Goal: Task Accomplishment & Management: Manage account settings

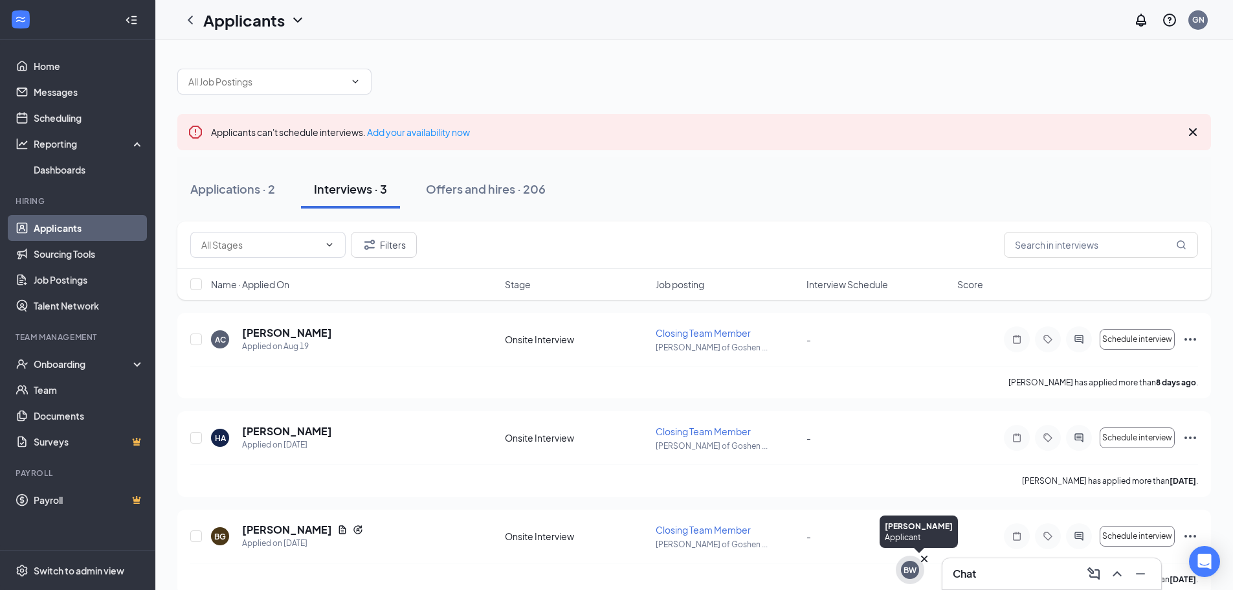
click at [912, 576] on div "BW" at bounding box center [910, 570] width 18 height 18
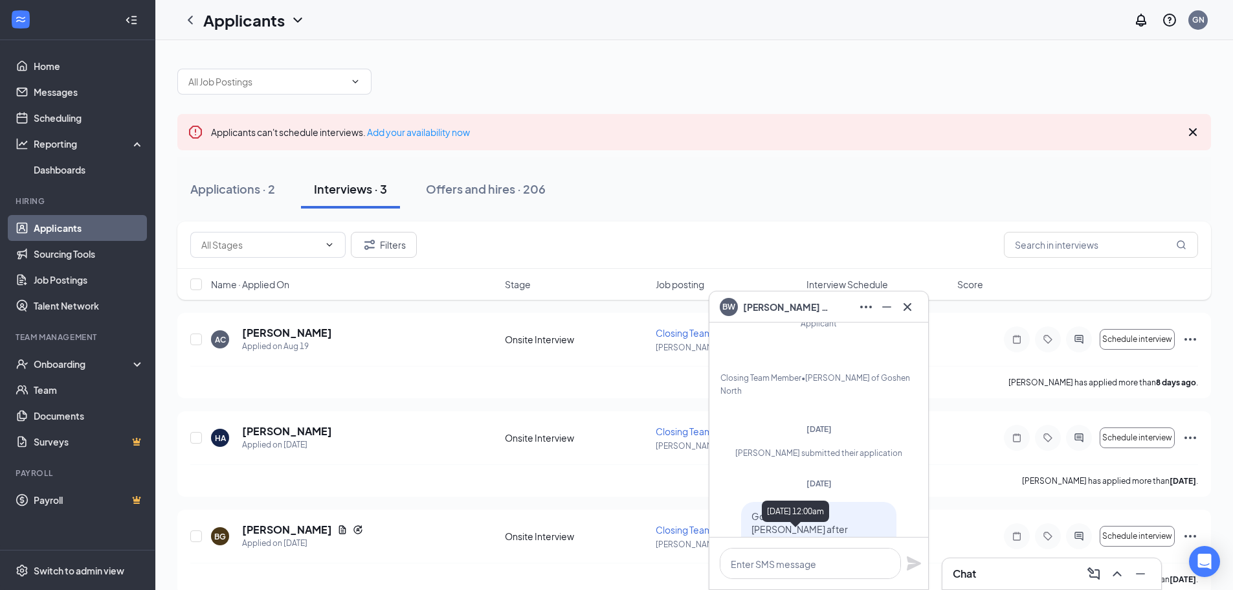
scroll to position [-333, 0]
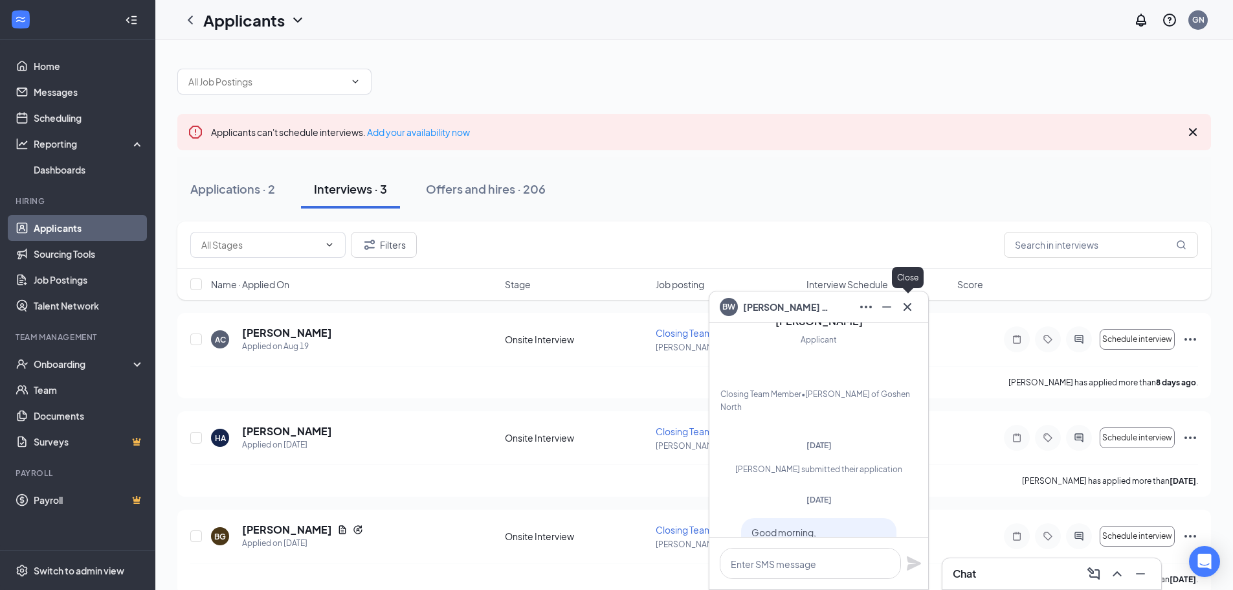
click at [914, 309] on icon "Cross" at bounding box center [908, 307] width 16 height 16
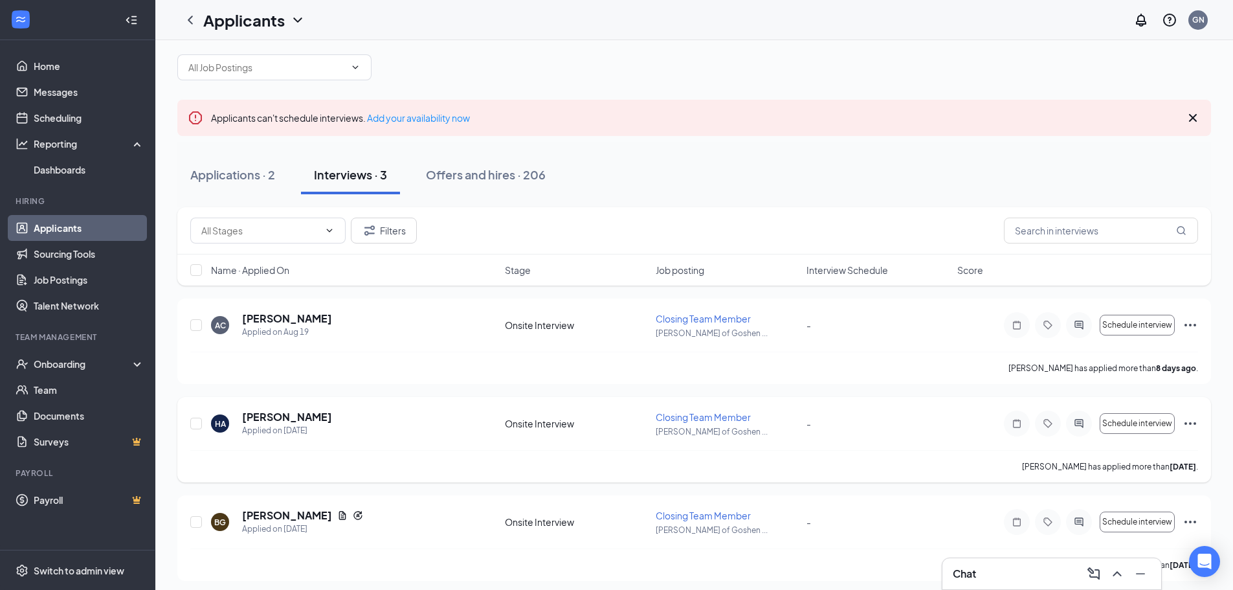
scroll to position [21, 0]
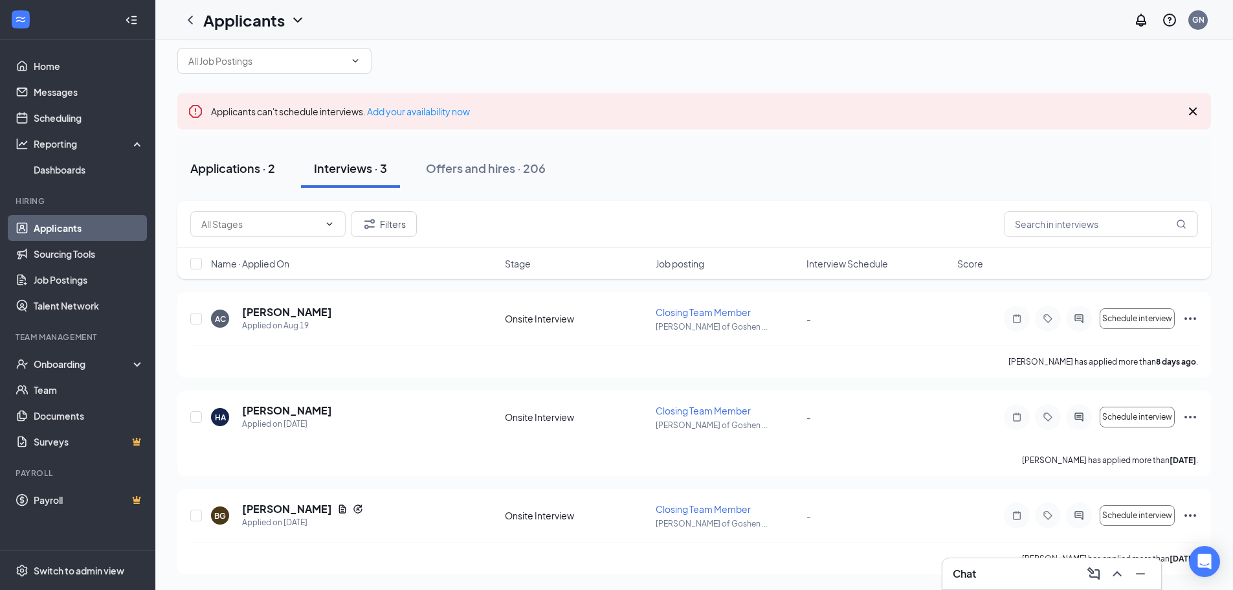
click at [208, 179] on button "Applications · 2" at bounding box center [232, 168] width 111 height 39
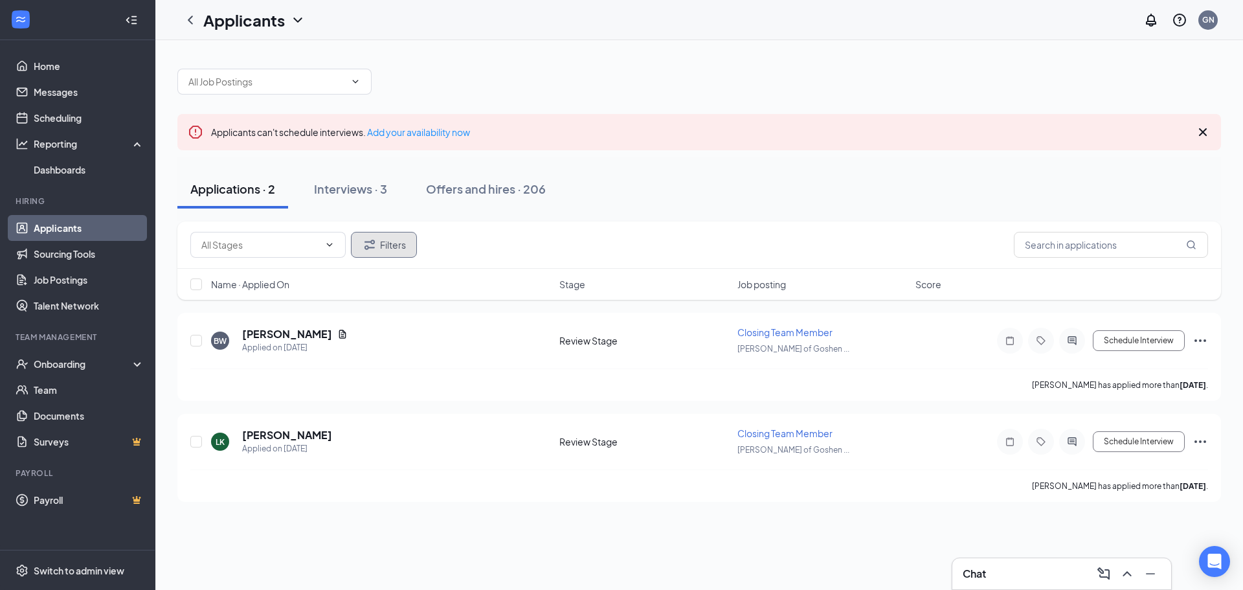
click at [383, 254] on button "Filters" at bounding box center [384, 245] width 66 height 26
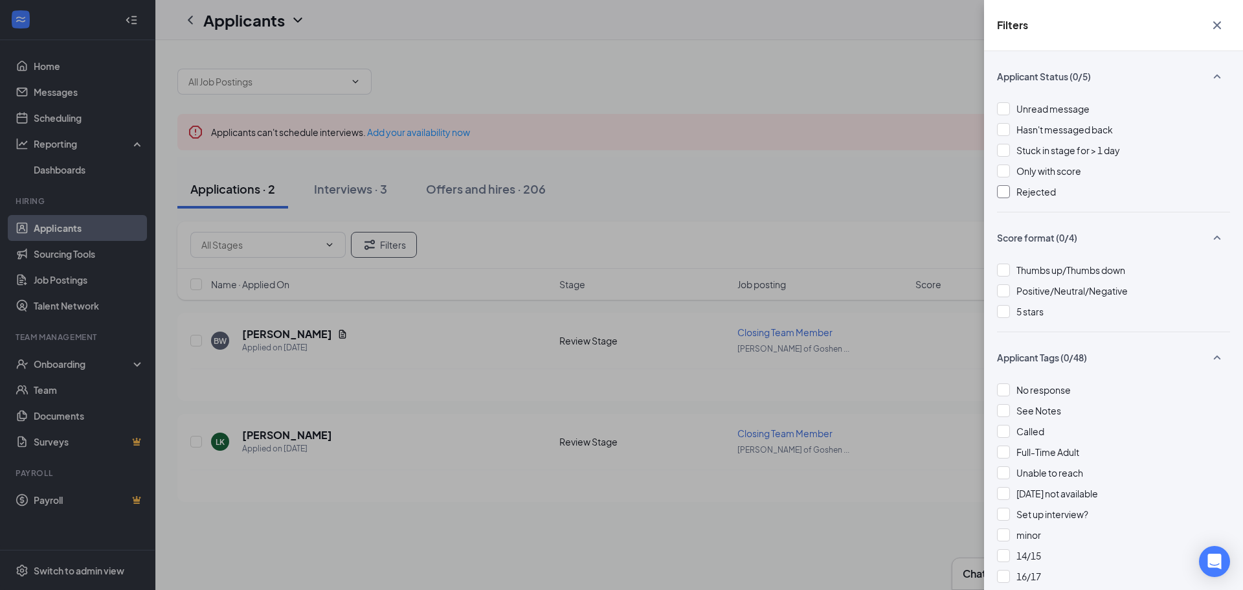
click at [1006, 190] on div at bounding box center [1003, 191] width 13 height 13
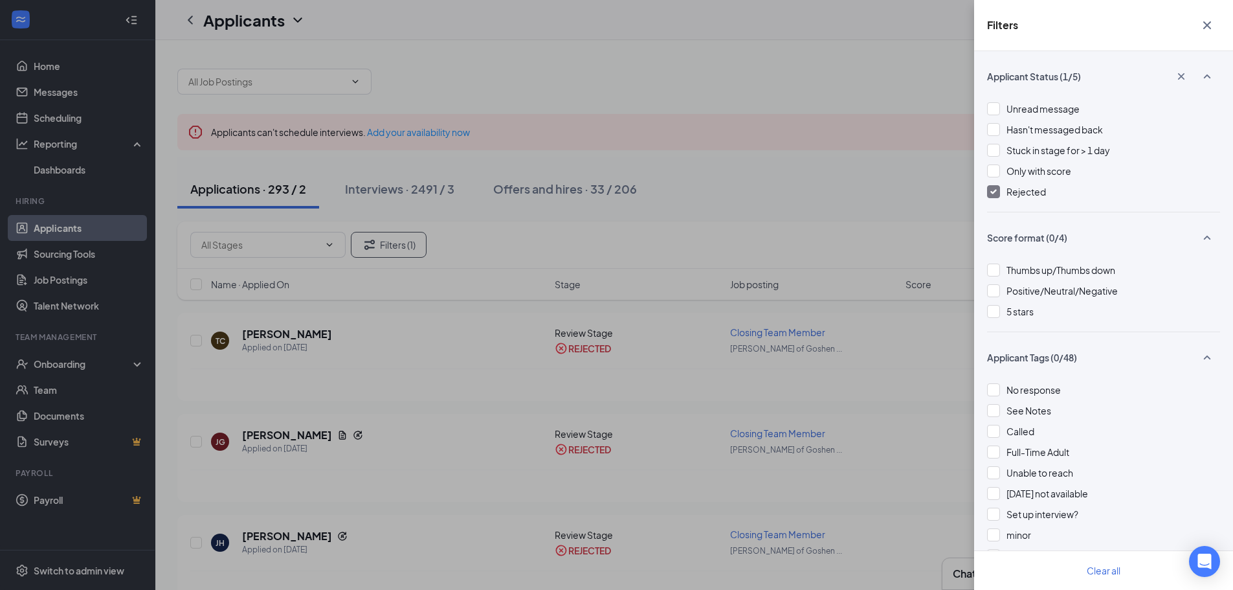
click at [1212, 25] on icon "Cross" at bounding box center [1208, 25] width 16 height 16
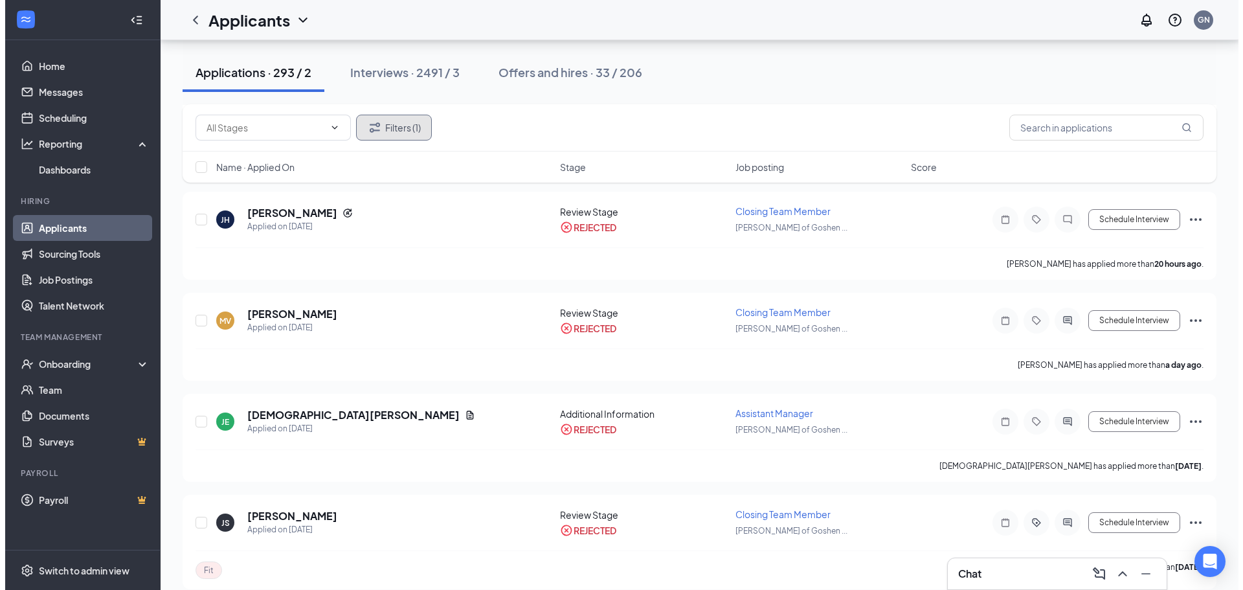
scroll to position [324, 0]
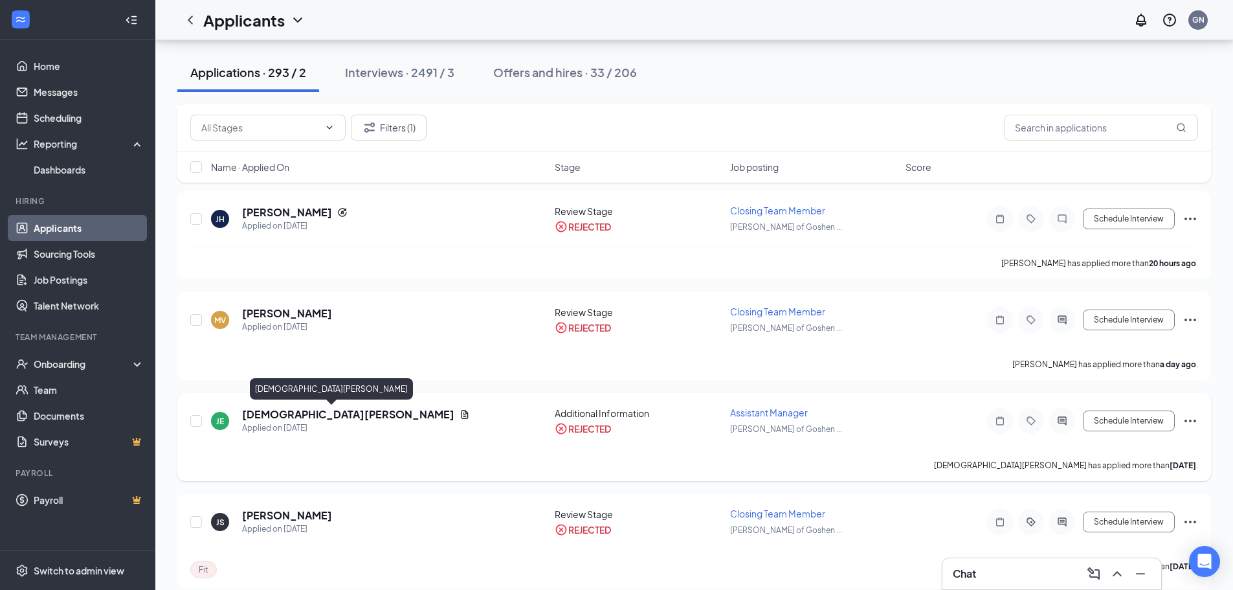
click at [315, 418] on h5 "[DEMOGRAPHIC_DATA][PERSON_NAME]" at bounding box center [348, 414] width 212 height 14
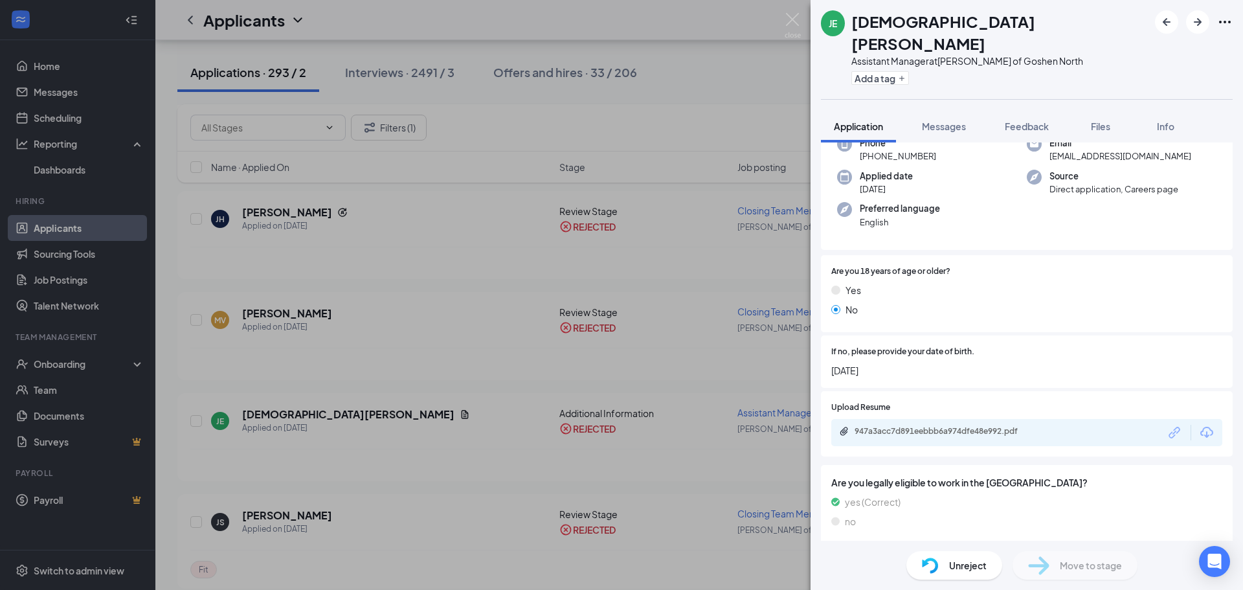
scroll to position [88, 0]
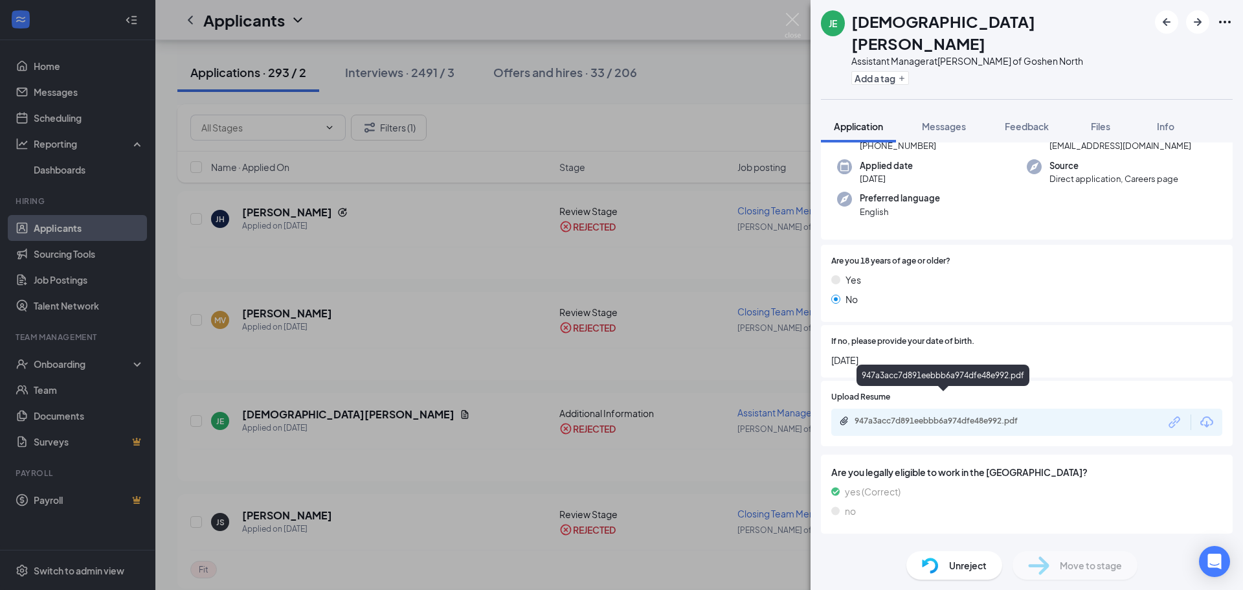
click at [938, 416] on div "947a3acc7d891eebbb6a974dfe48e992.pdf" at bounding box center [945, 421] width 181 height 10
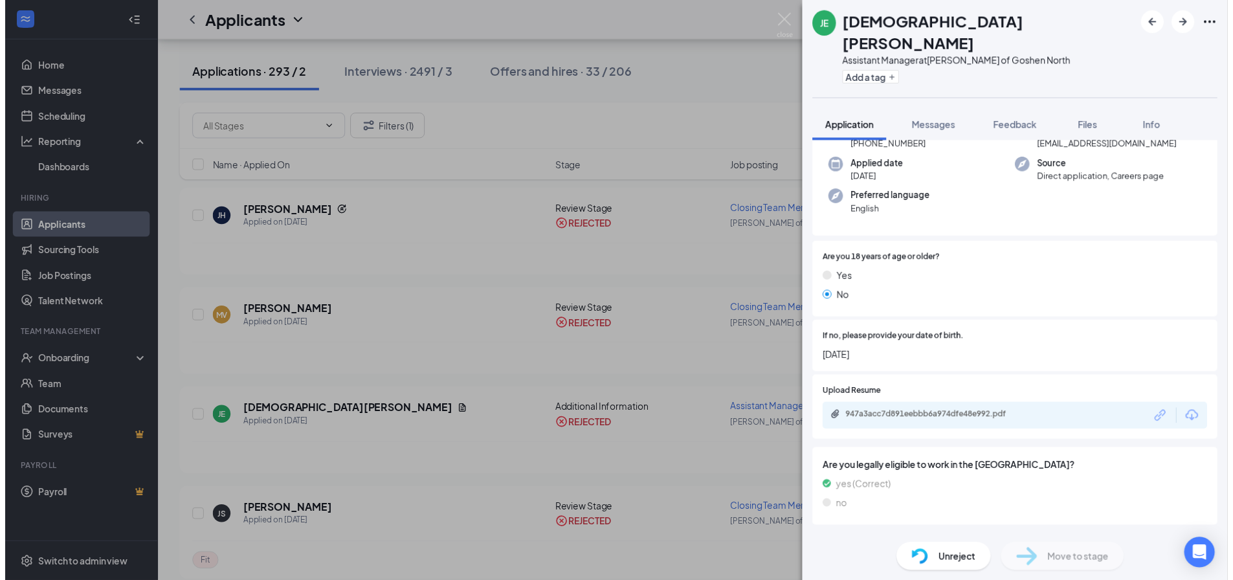
scroll to position [83, 0]
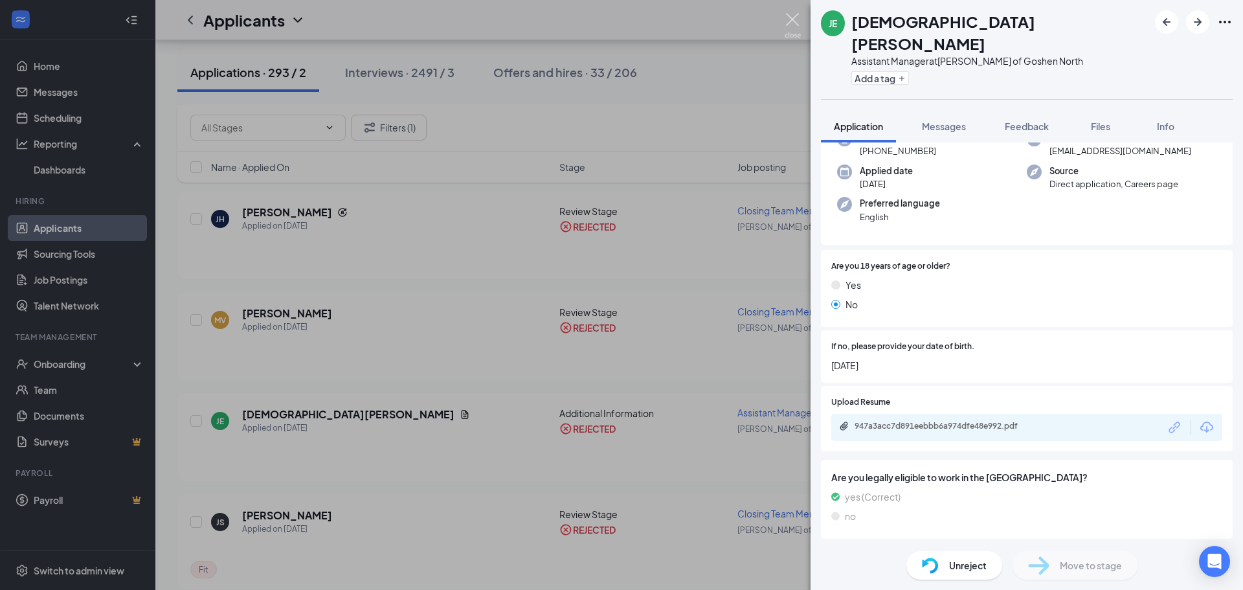
click at [797, 23] on img at bounding box center [793, 25] width 16 height 25
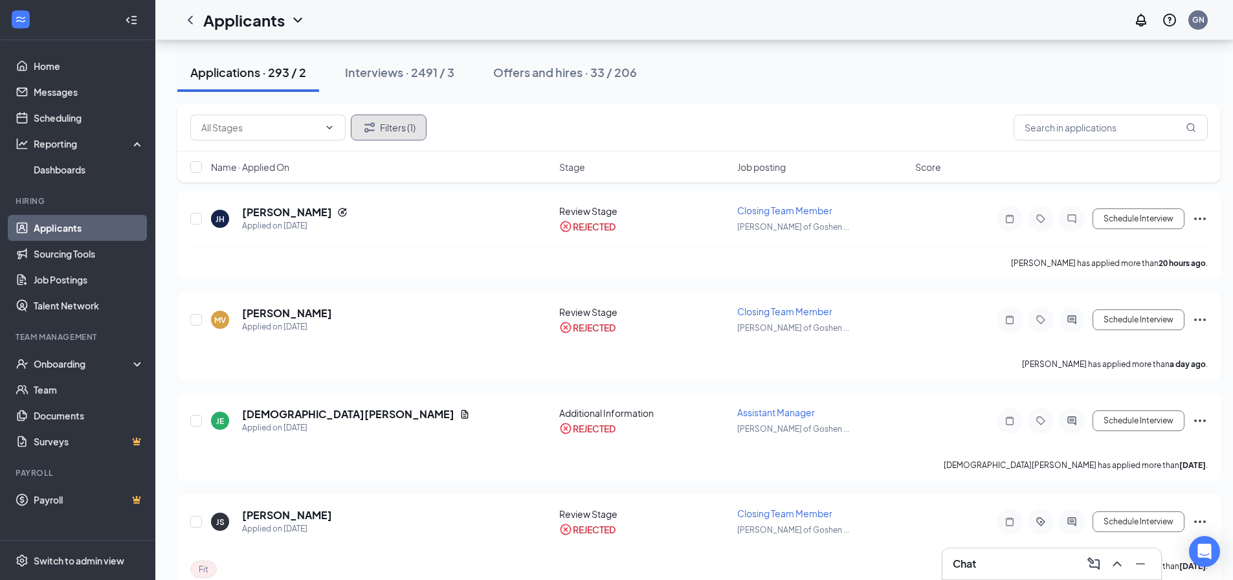
click at [410, 125] on button "Filters (1)" at bounding box center [389, 128] width 76 height 26
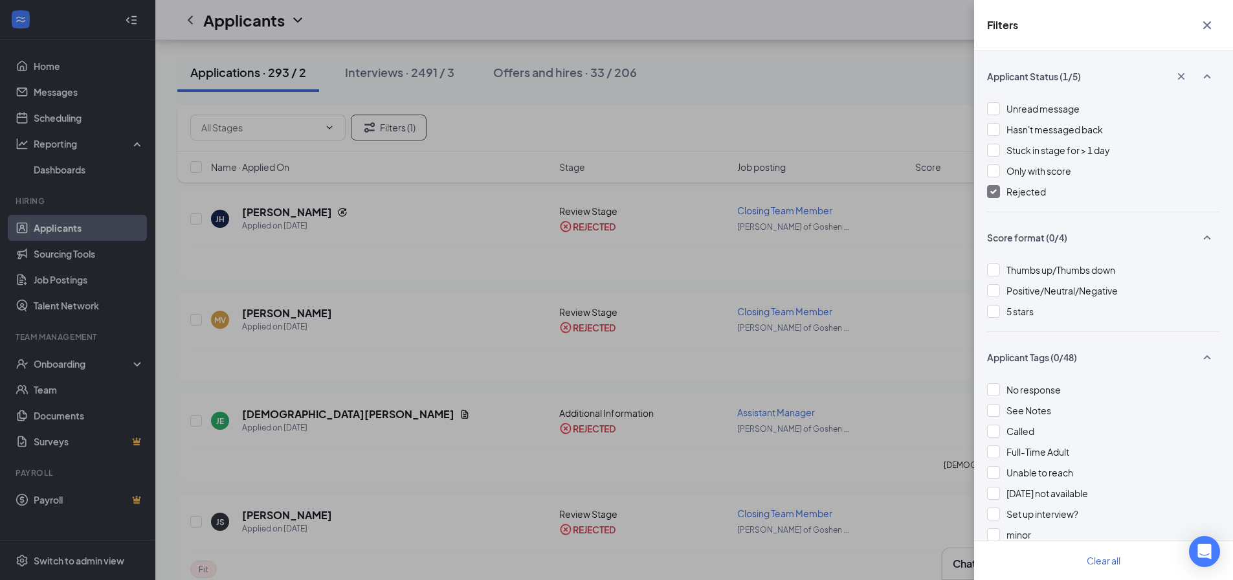
click at [998, 192] on div at bounding box center [993, 191] width 13 height 13
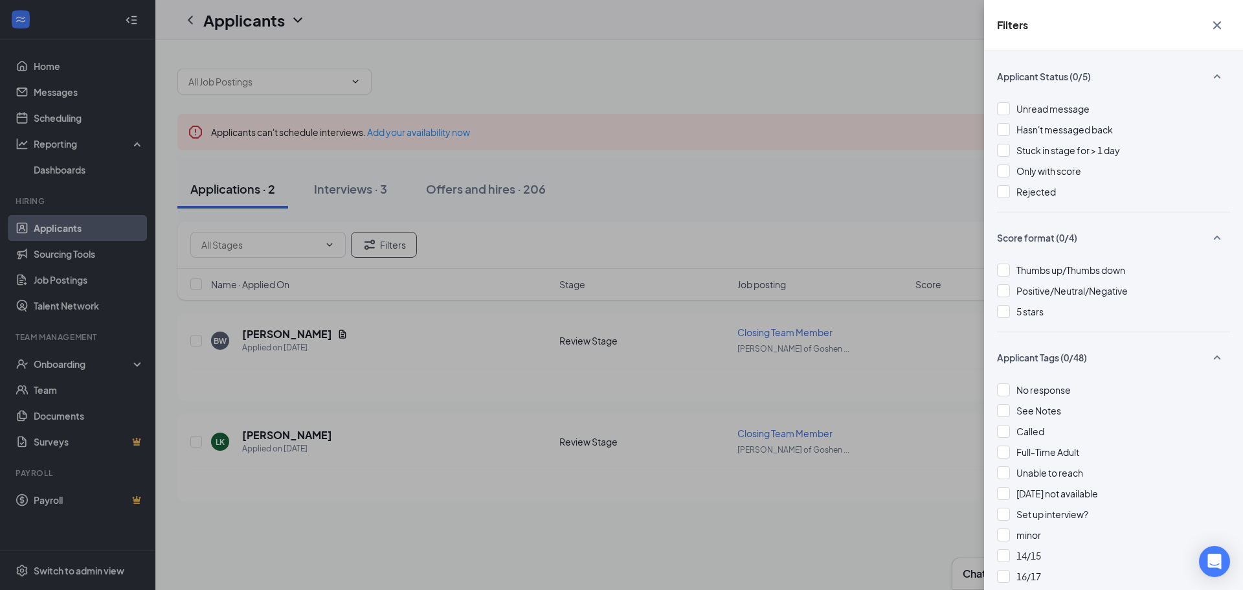
click at [1216, 25] on icon "Cross" at bounding box center [1217, 25] width 8 height 8
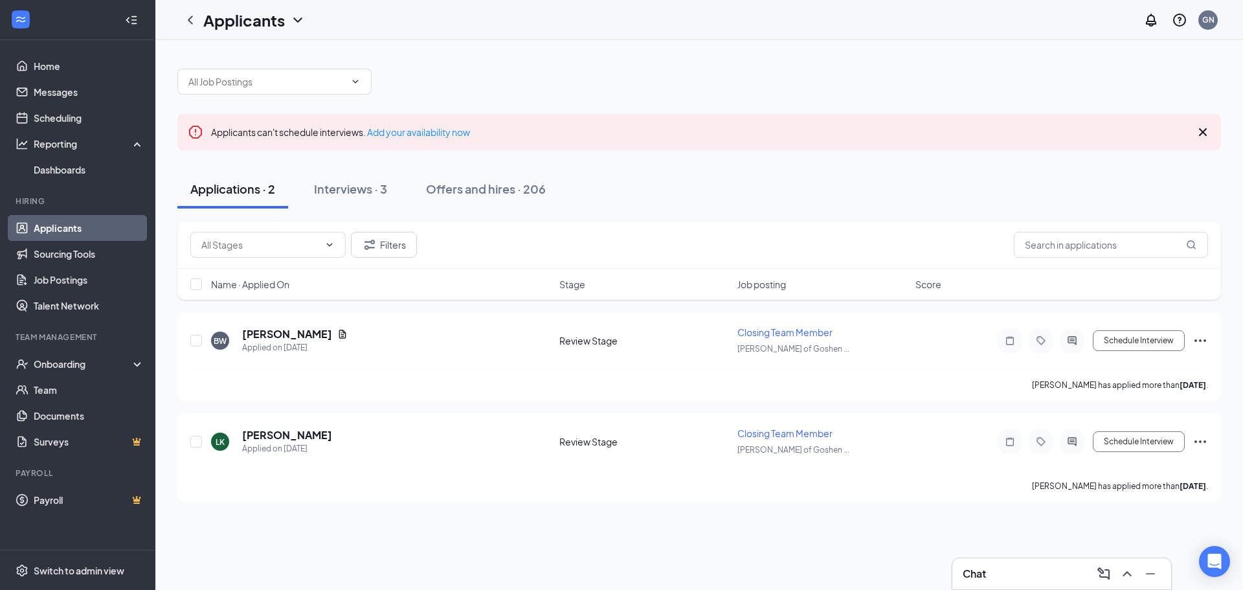
click at [1013, 574] on div "Chat" at bounding box center [1062, 573] width 198 height 21
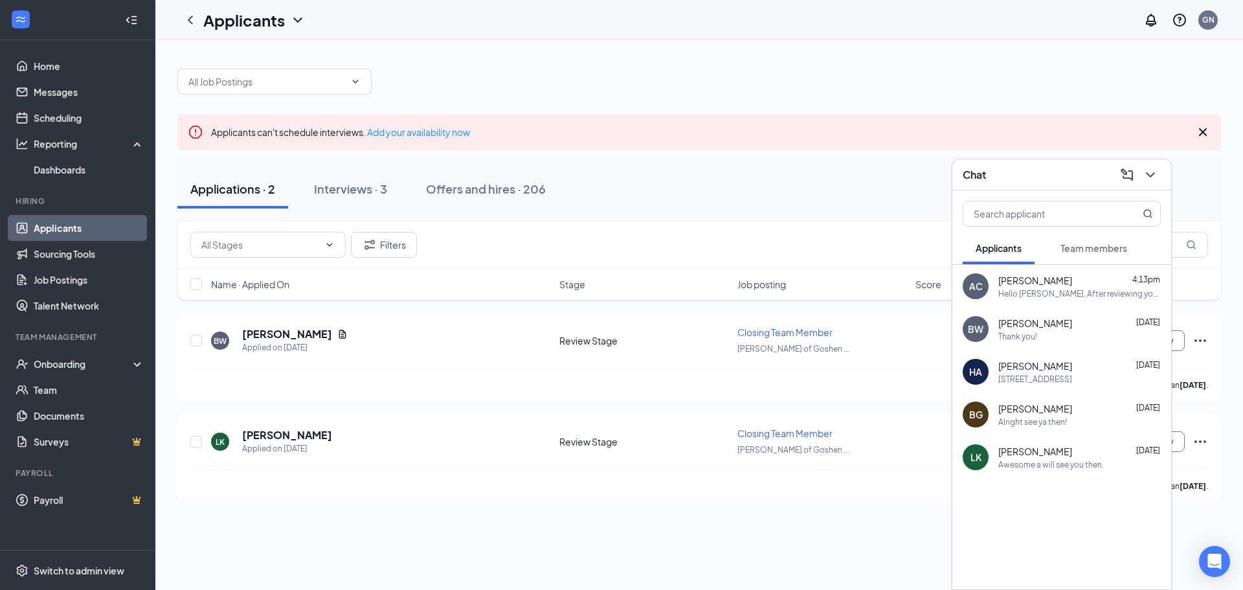
click at [1067, 332] on div "Thank you!" at bounding box center [1079, 336] width 163 height 11
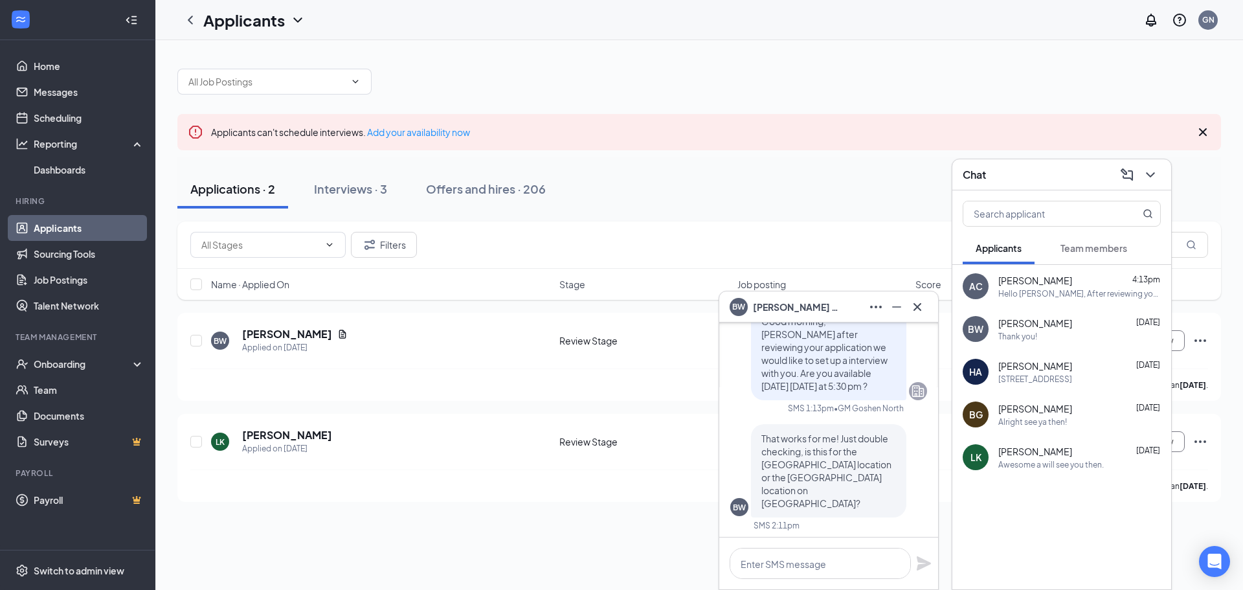
scroll to position [-129, 0]
click at [917, 309] on icon "Cross" at bounding box center [918, 307] width 16 height 16
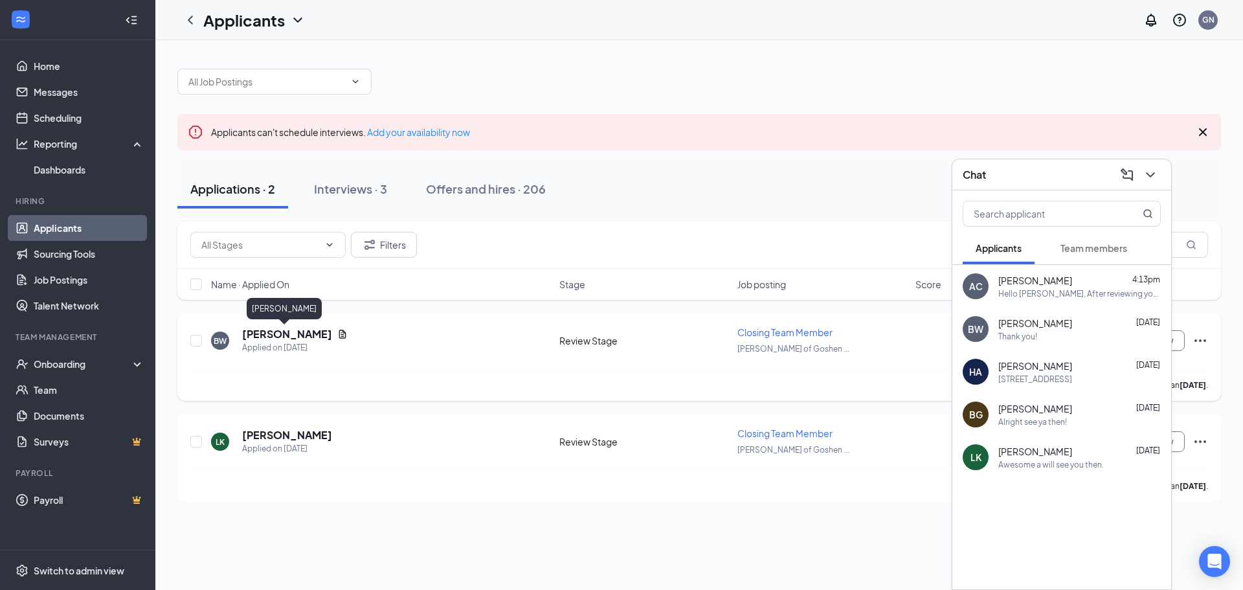
click at [283, 330] on h5 "[PERSON_NAME]" at bounding box center [287, 334] width 90 height 14
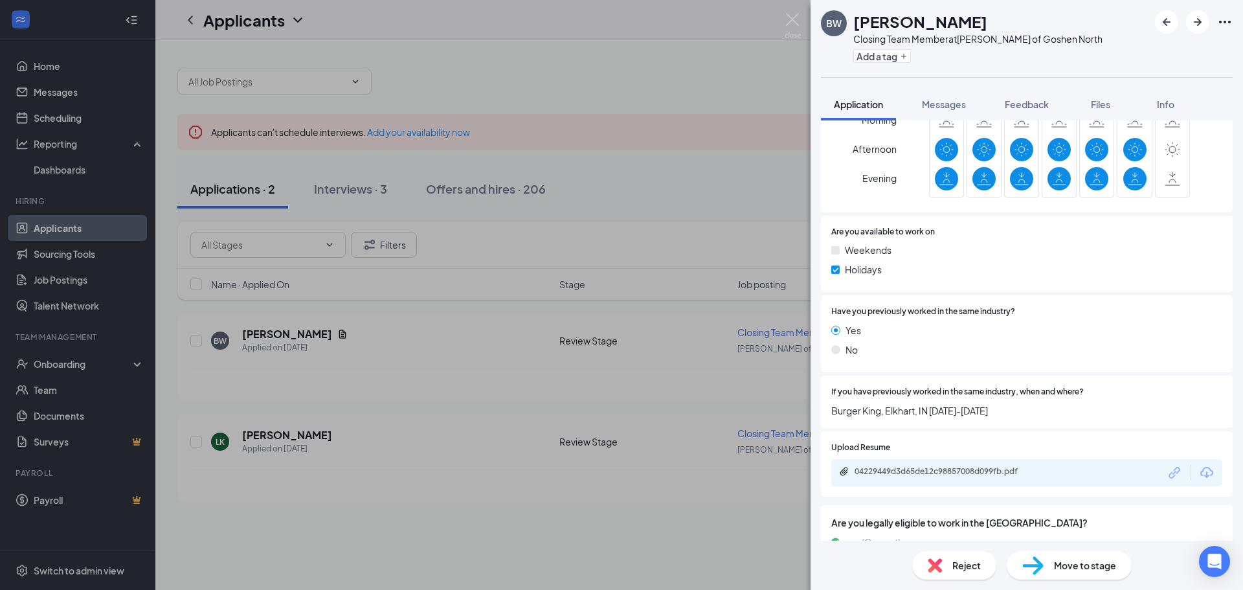
scroll to position [518, 0]
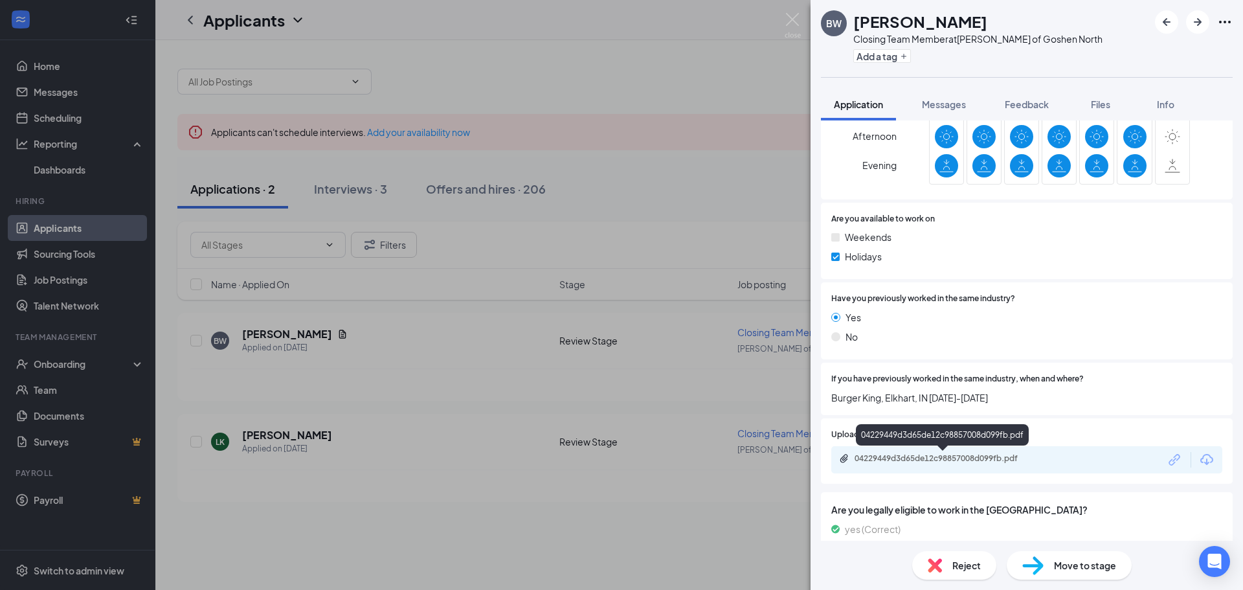
click at [1004, 454] on div "04229449d3d65de12c98857008d099fb.pdf" at bounding box center [945, 458] width 181 height 10
click at [789, 17] on img at bounding box center [793, 25] width 16 height 25
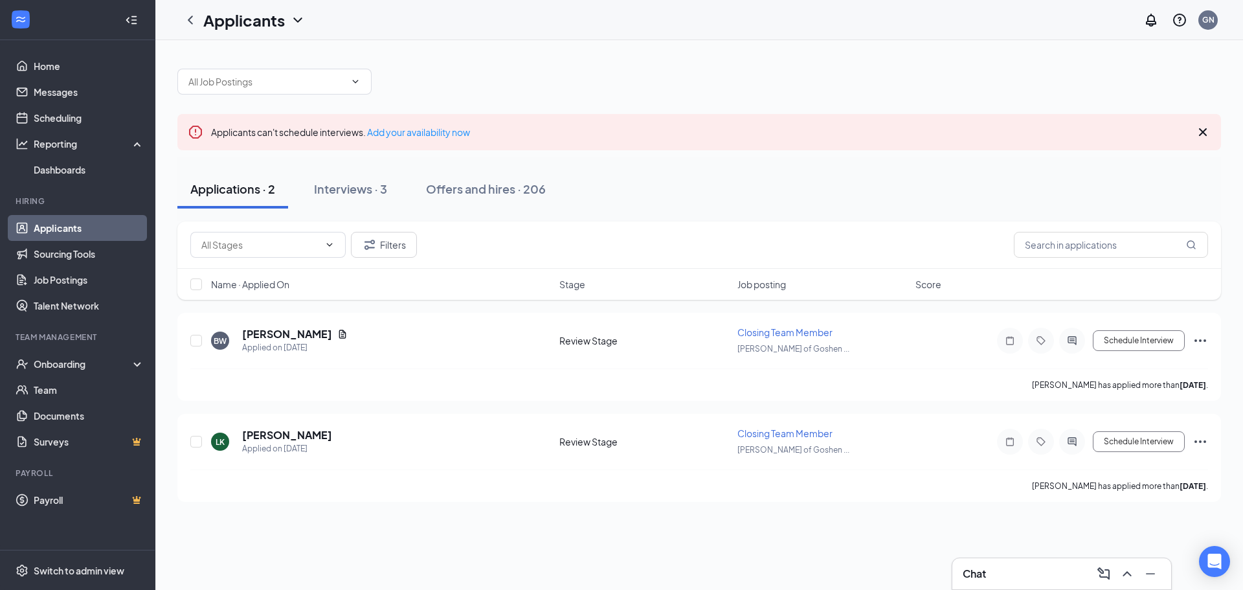
click at [1000, 575] on div "Chat" at bounding box center [1062, 573] width 198 height 21
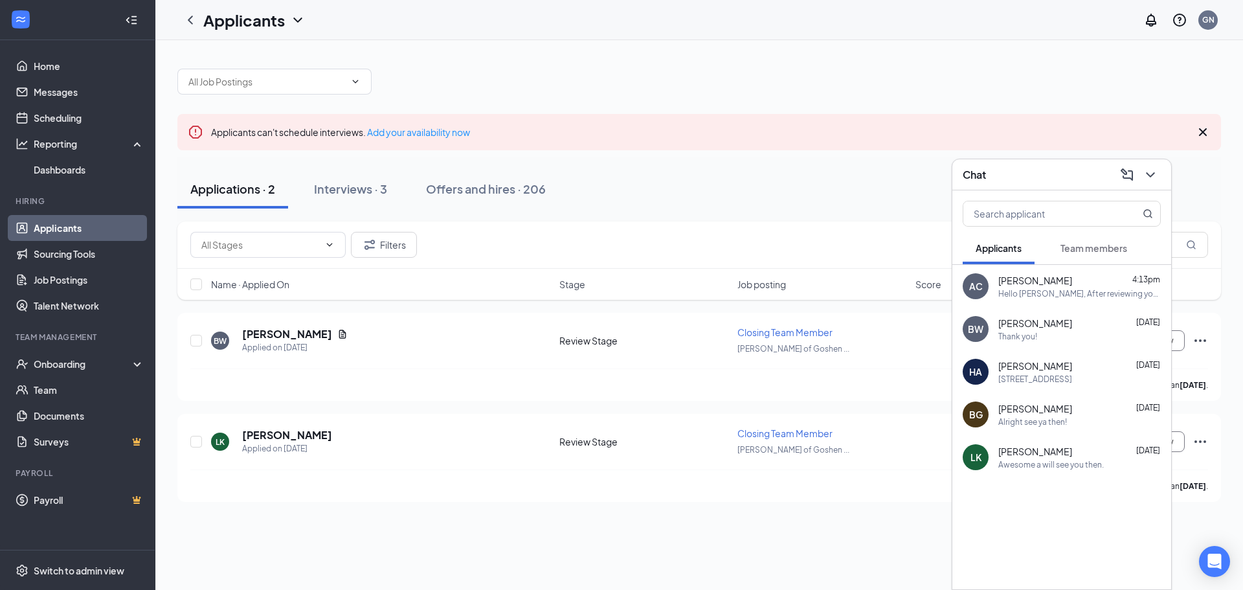
click at [1072, 335] on div "Thank you!" at bounding box center [1079, 336] width 163 height 11
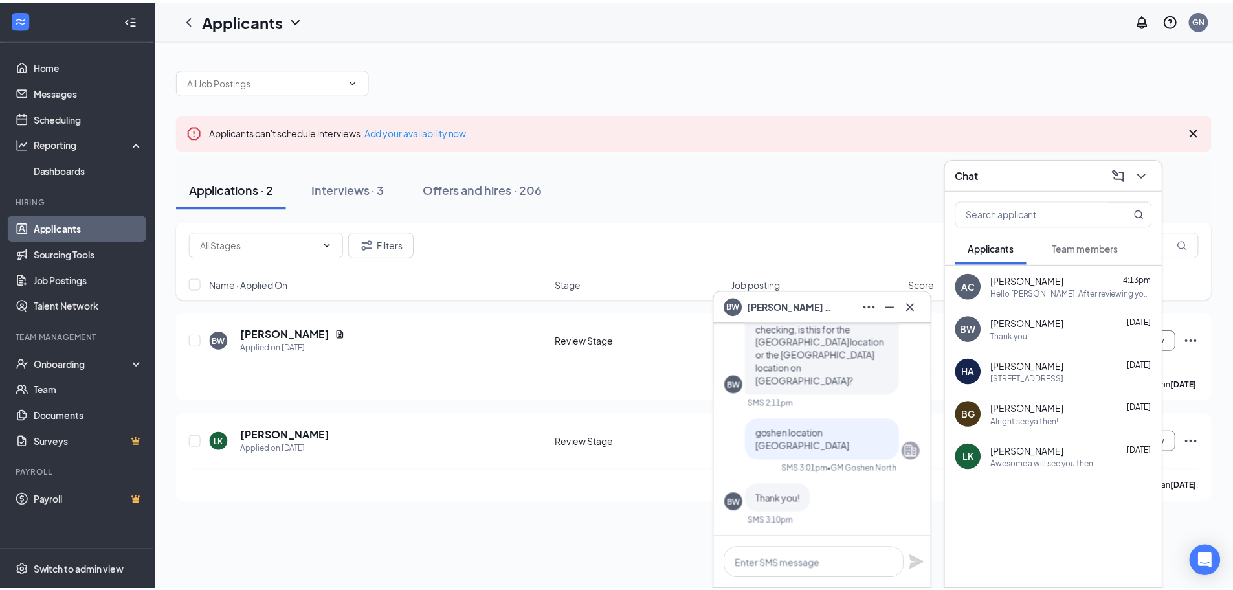
scroll to position [-65, 0]
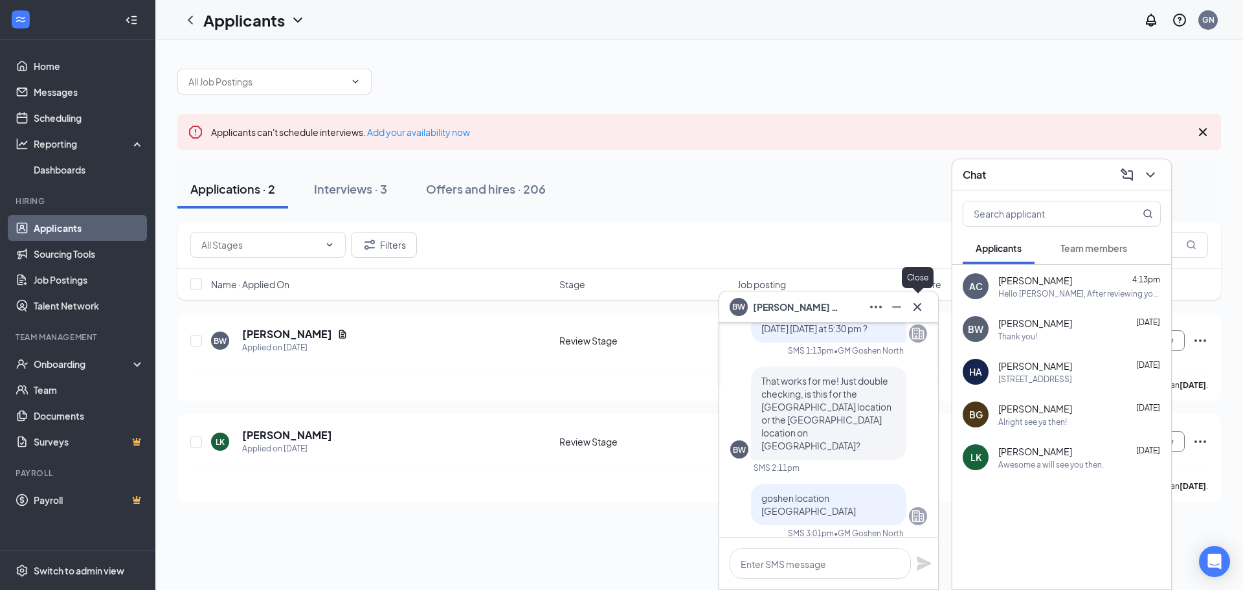
click at [926, 314] on button at bounding box center [917, 307] width 21 height 21
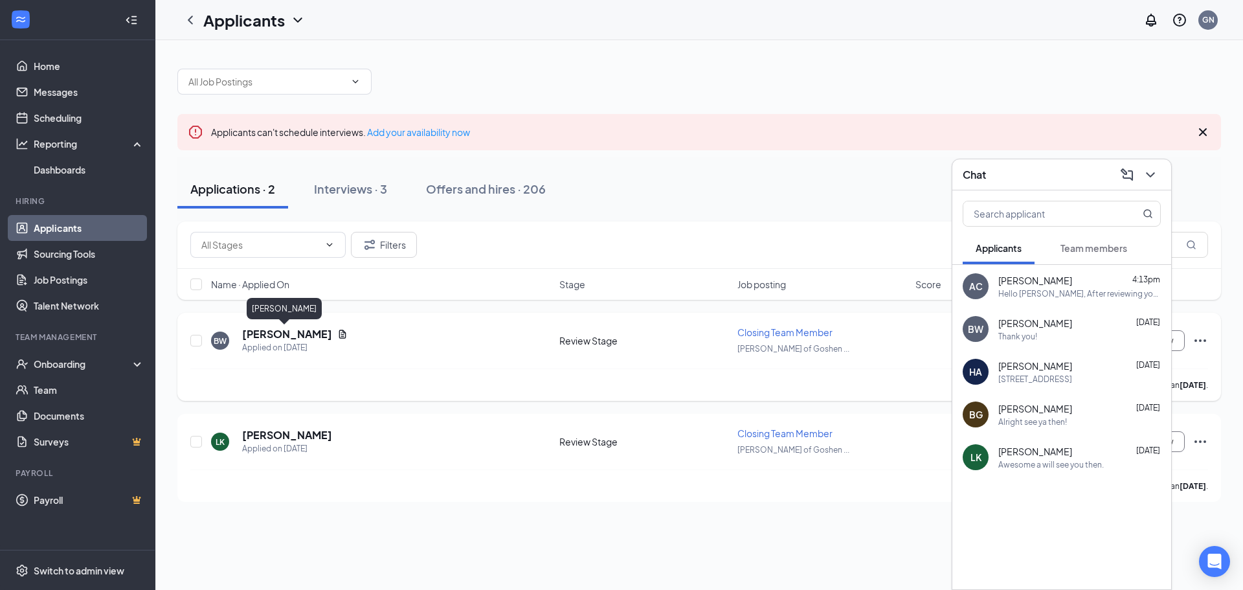
click at [301, 335] on h5 "[PERSON_NAME]" at bounding box center [287, 334] width 90 height 14
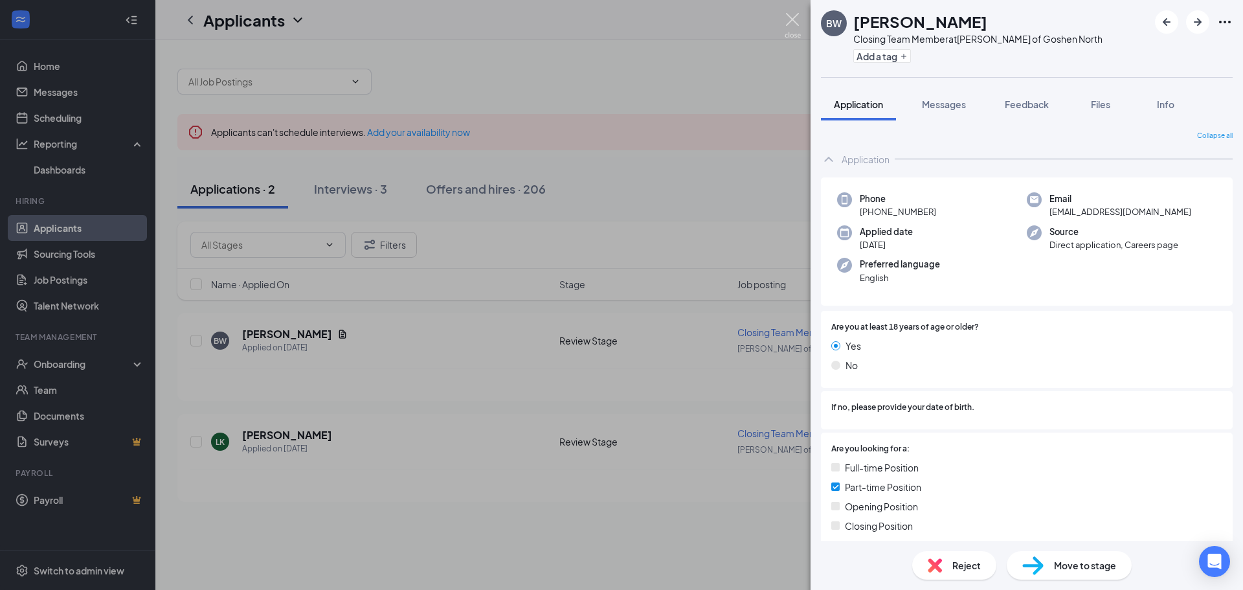
click at [789, 17] on img at bounding box center [793, 25] width 16 height 25
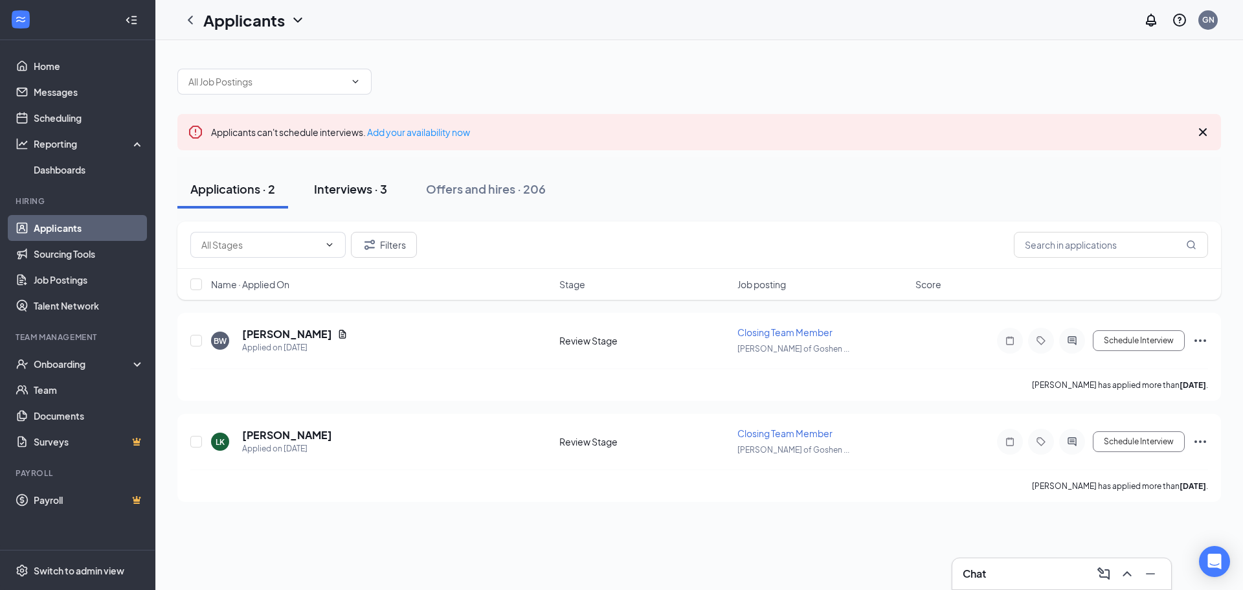
click at [355, 188] on div "Interviews · 3" at bounding box center [350, 189] width 73 height 16
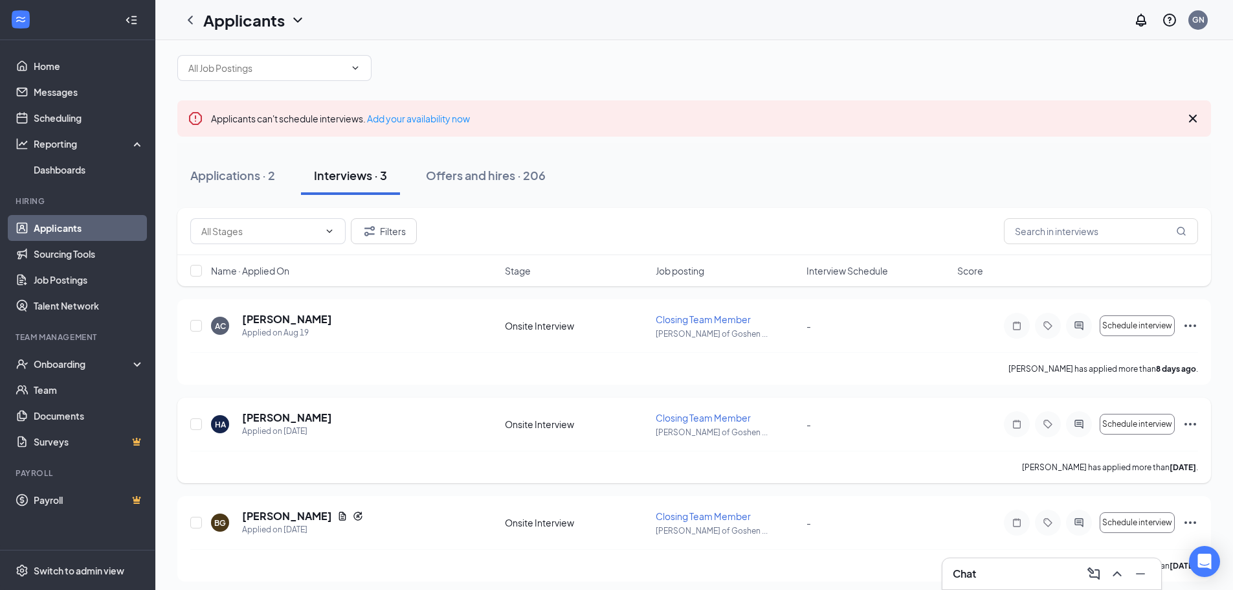
scroll to position [21, 0]
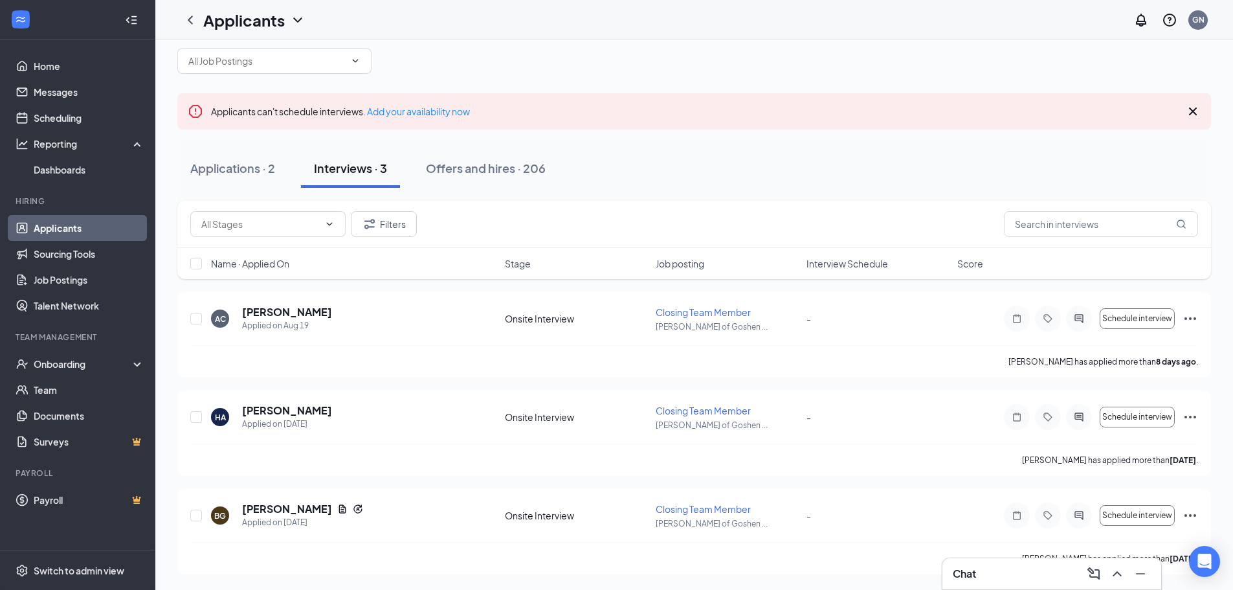
click at [991, 574] on div "Chat" at bounding box center [1052, 573] width 198 height 21
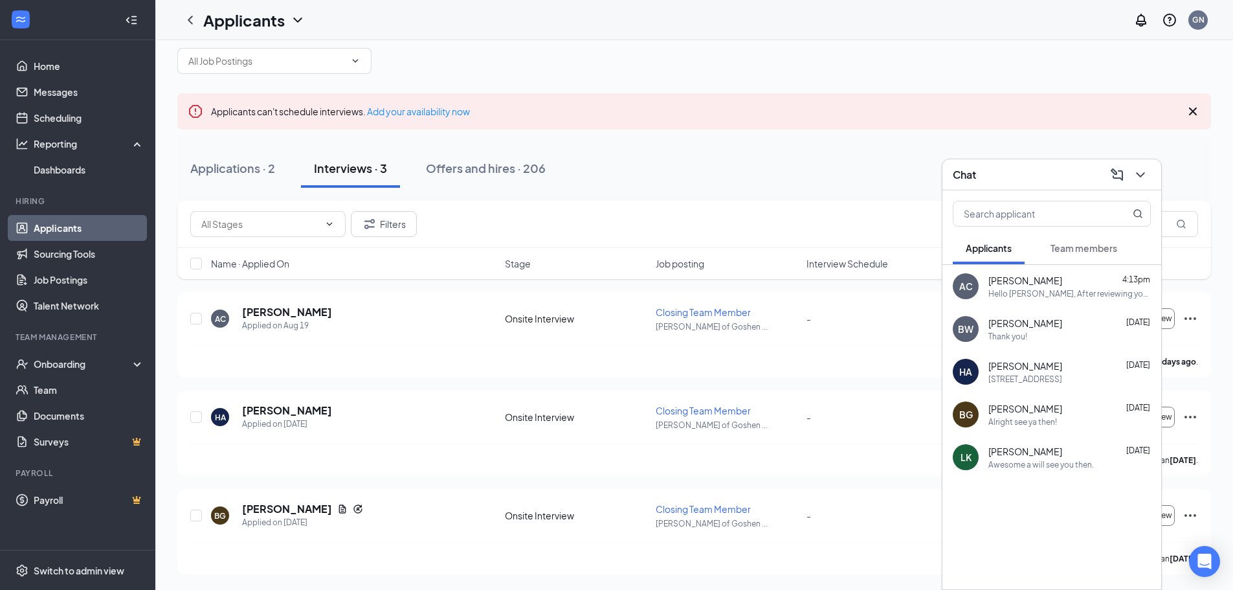
click at [1061, 365] on div "[PERSON_NAME] [DATE]" at bounding box center [1070, 365] width 163 height 13
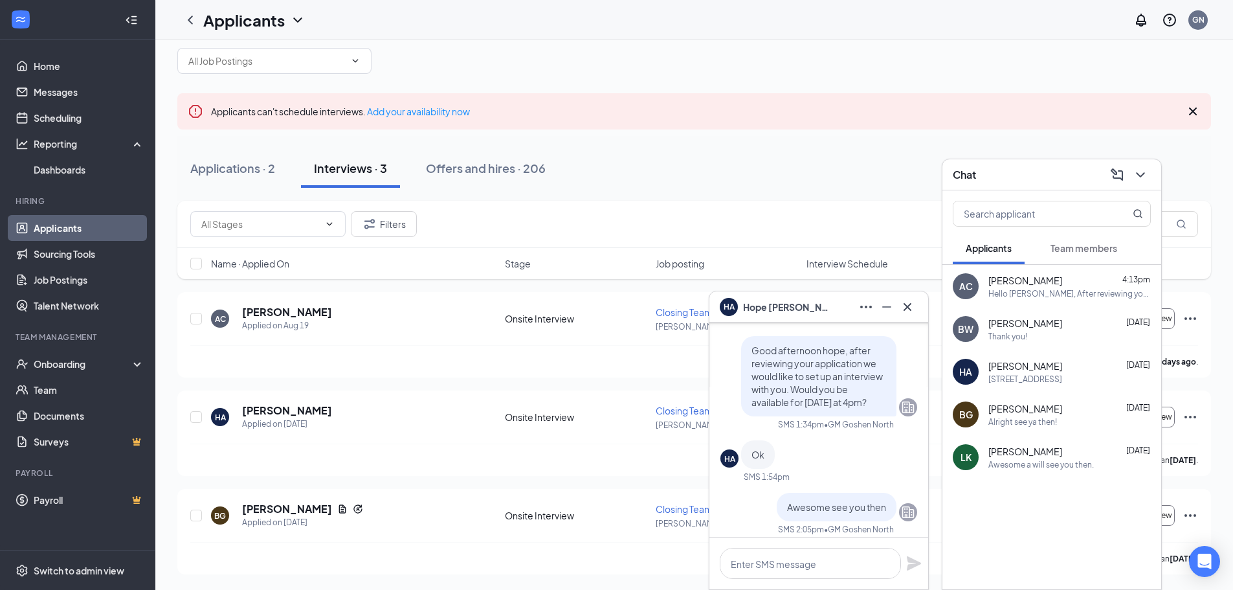
scroll to position [-129, 0]
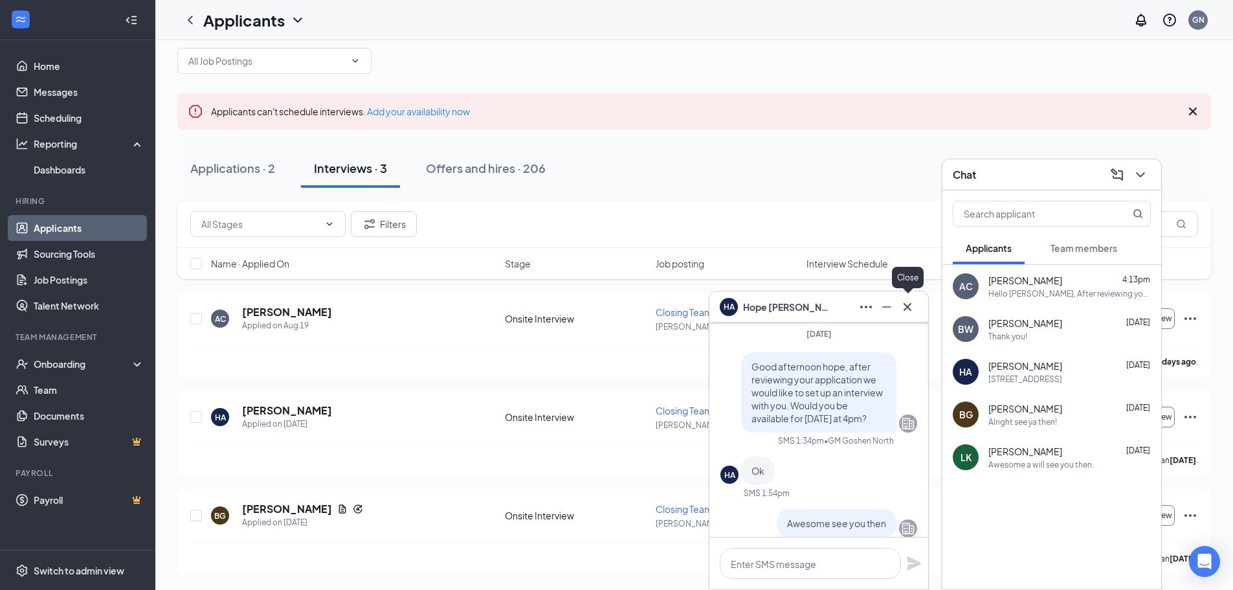
click at [903, 308] on icon "Cross" at bounding box center [908, 307] width 16 height 16
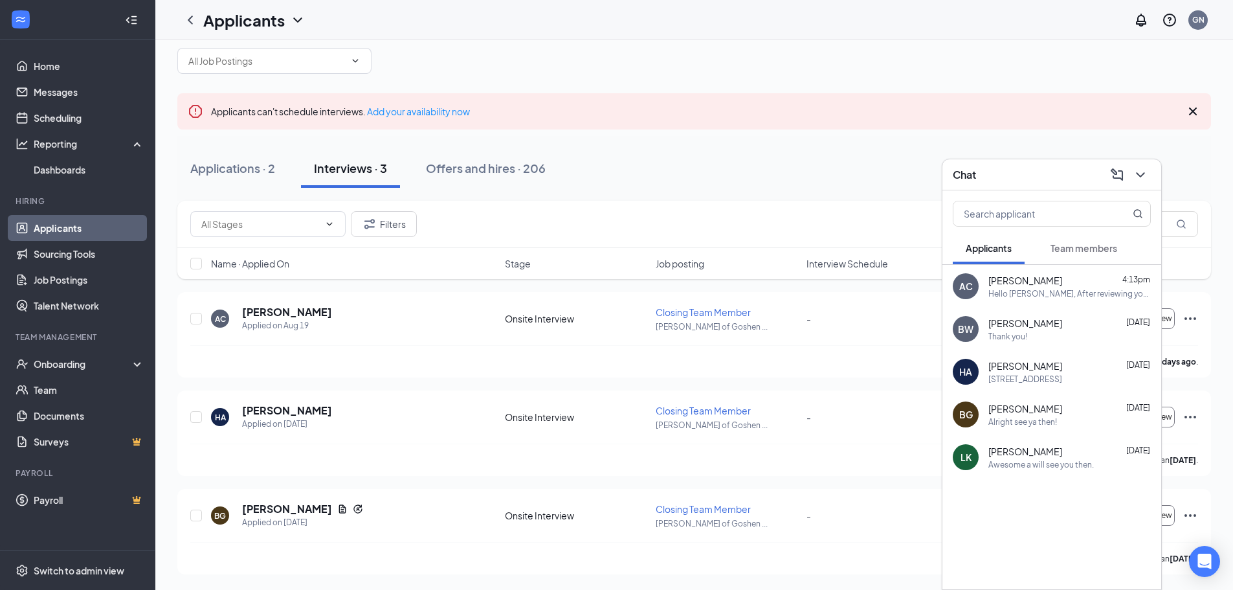
click at [1009, 409] on span "[PERSON_NAME]" at bounding box center [1026, 408] width 74 height 13
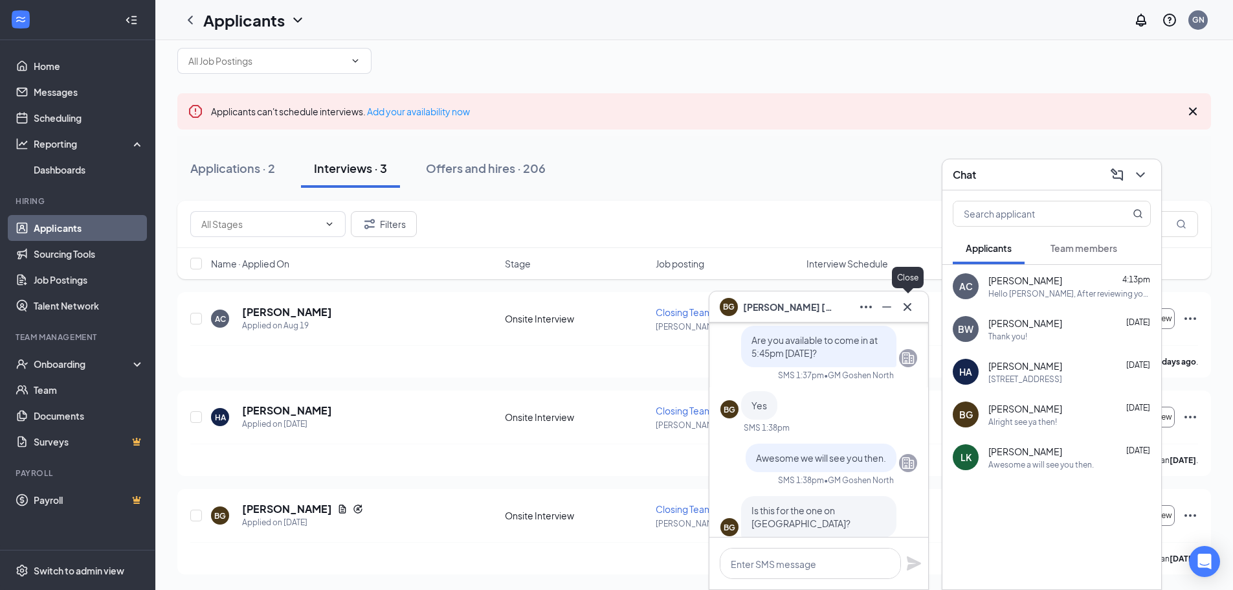
drag, startPoint x: 901, startPoint y: 306, endPoint x: 967, endPoint y: 264, distance: 78.1
click at [902, 306] on icon "Cross" at bounding box center [908, 307] width 16 height 16
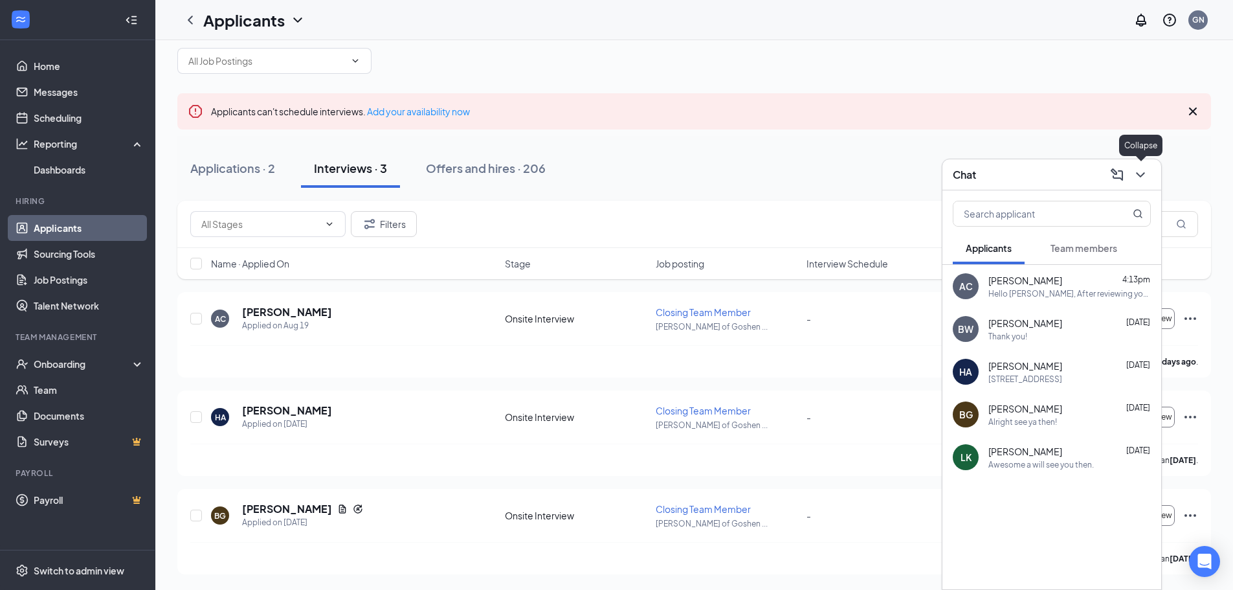
click at [1136, 172] on icon "ChevronDown" at bounding box center [1141, 175] width 16 height 16
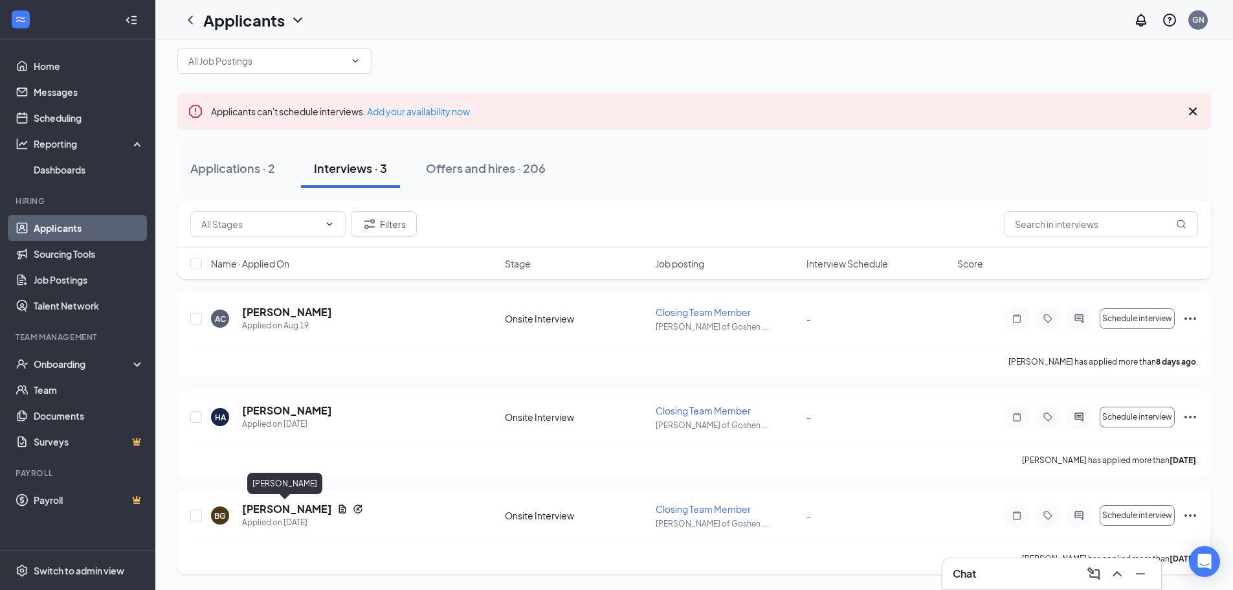
click at [293, 512] on h5 "[PERSON_NAME]" at bounding box center [287, 509] width 90 height 14
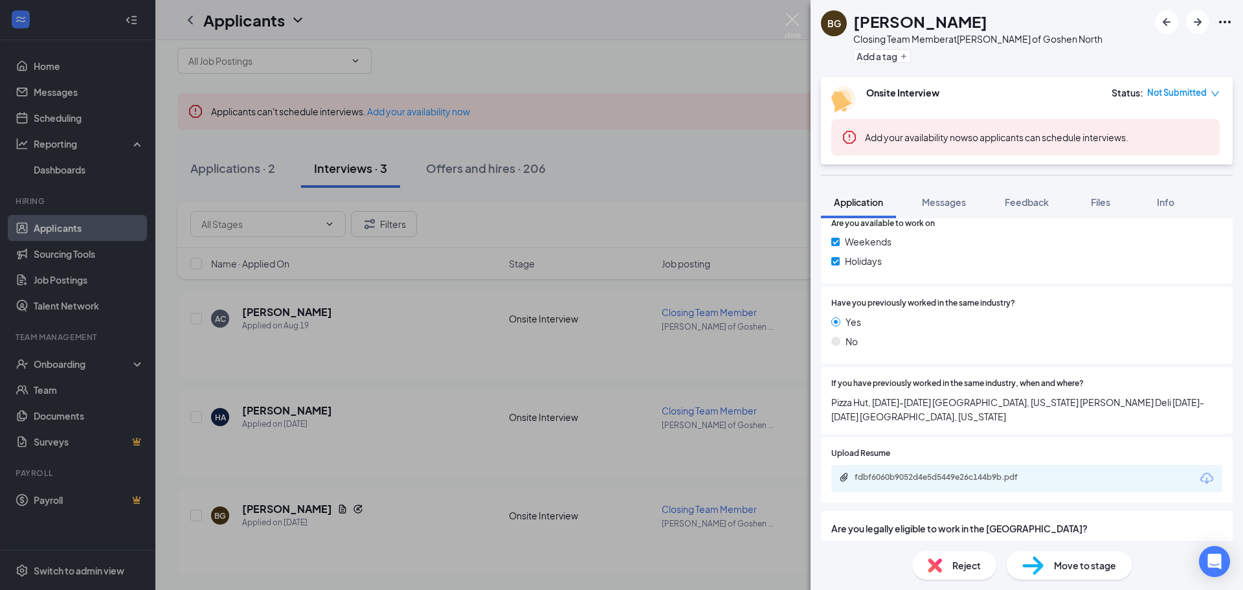
scroll to position [686, 0]
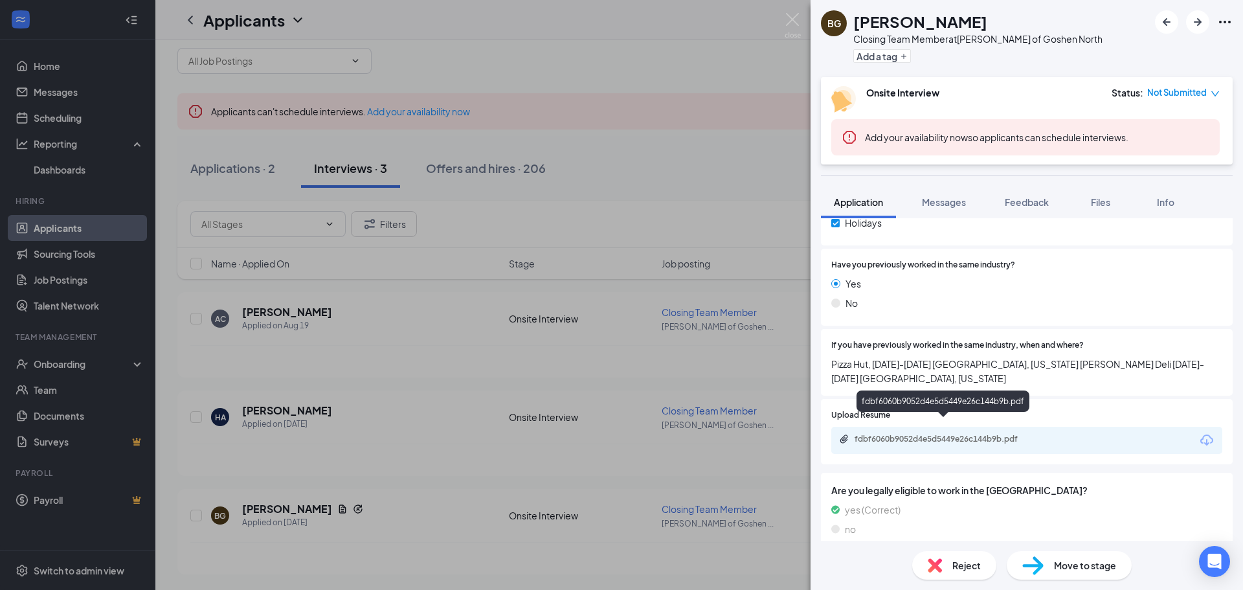
click at [982, 434] on div "fdbf6060b9052d4e5d5449e26c144b9b.pdf" at bounding box center [945, 439] width 181 height 10
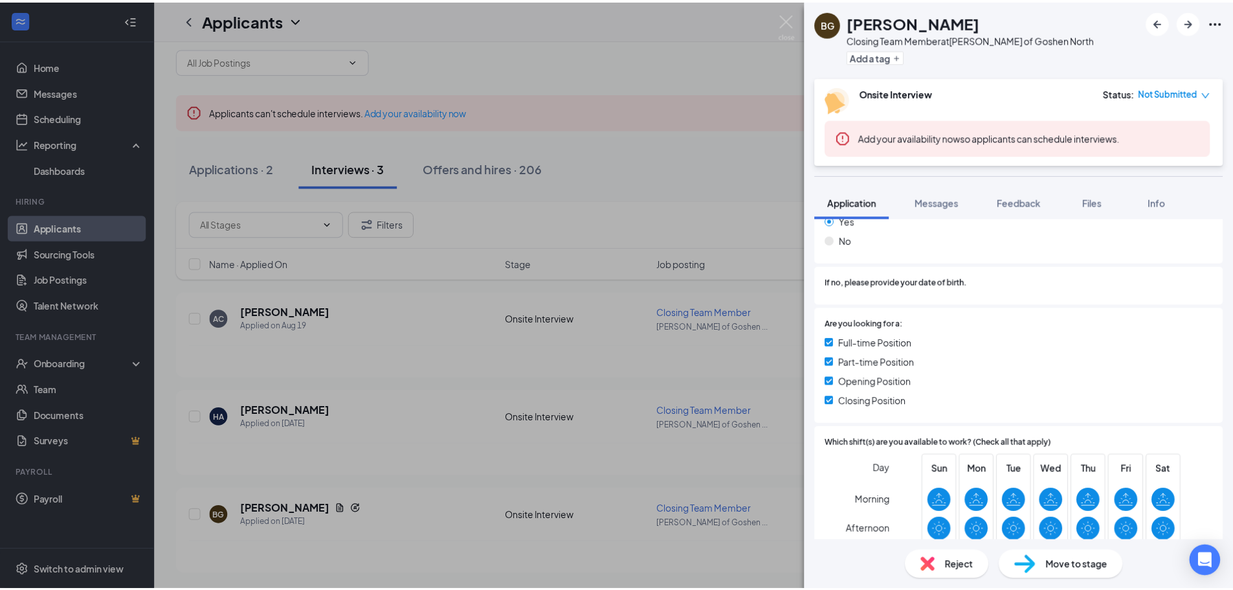
scroll to position [324, 0]
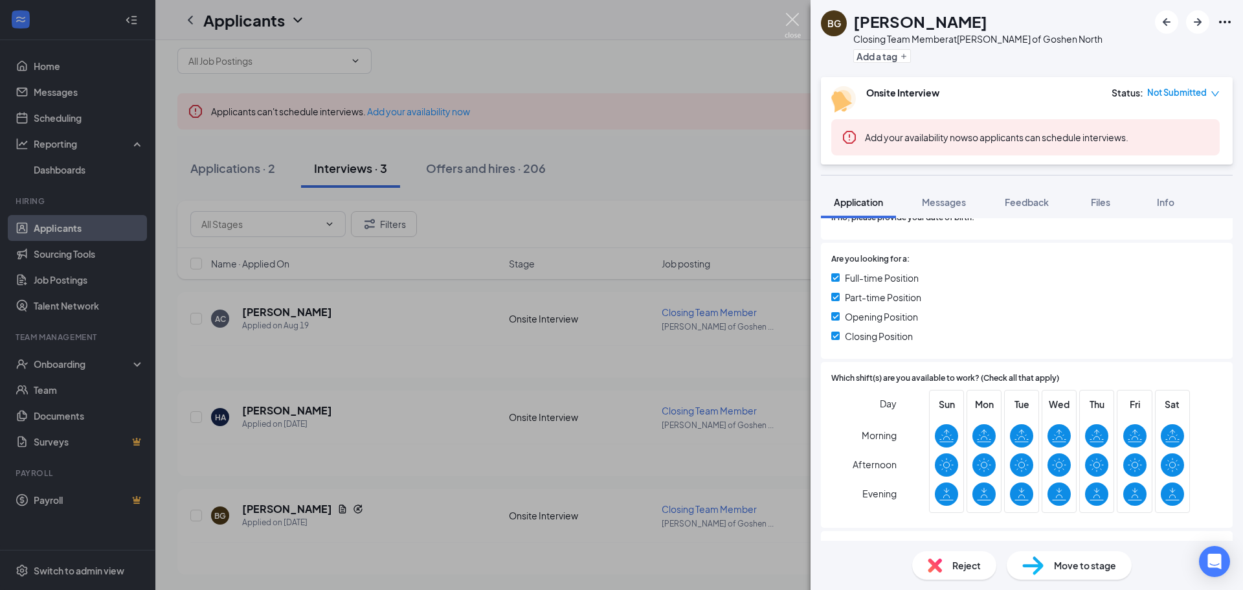
click at [797, 25] on img at bounding box center [793, 25] width 16 height 25
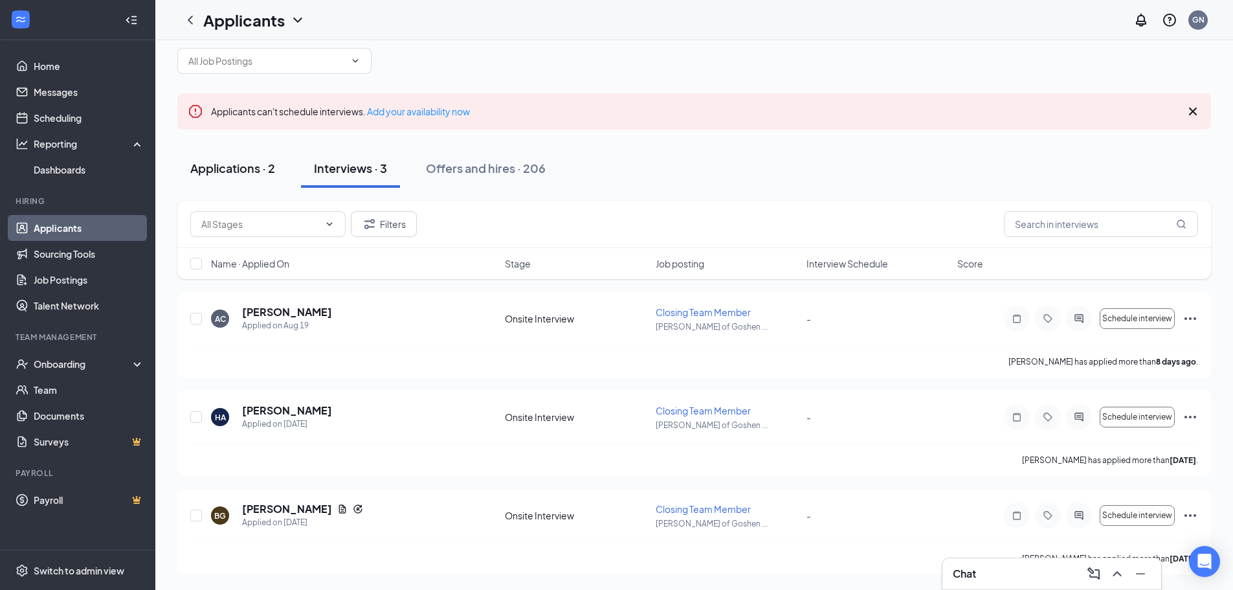
click at [255, 163] on div "Applications · 2" at bounding box center [232, 168] width 85 height 16
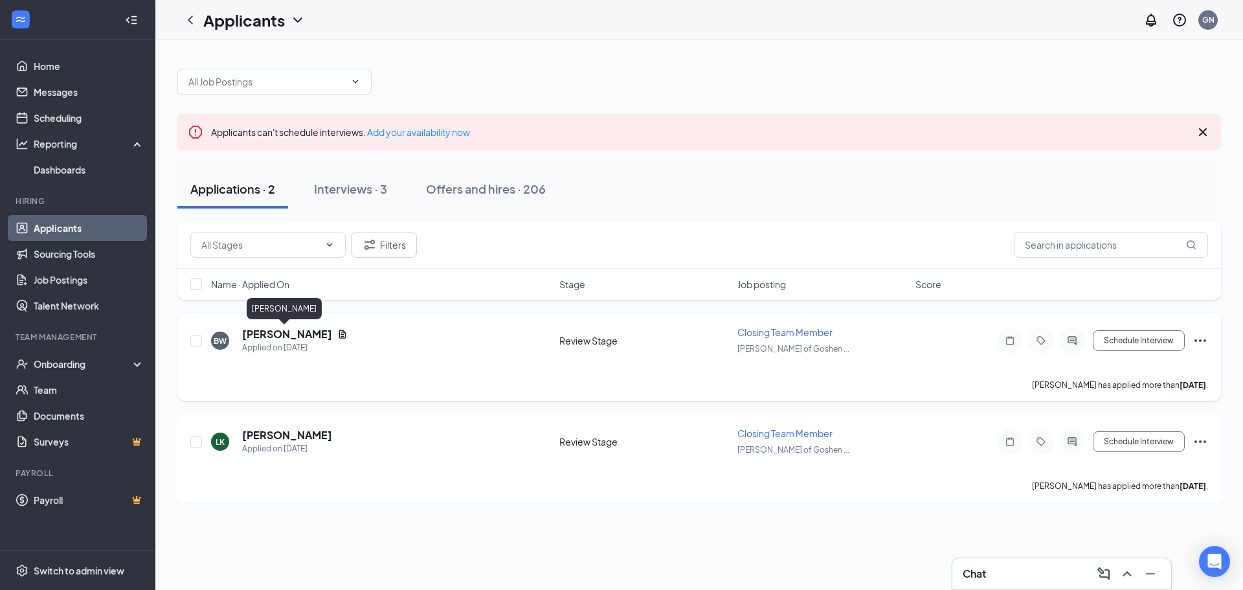
click at [289, 337] on h5 "[PERSON_NAME]" at bounding box center [287, 334] width 90 height 14
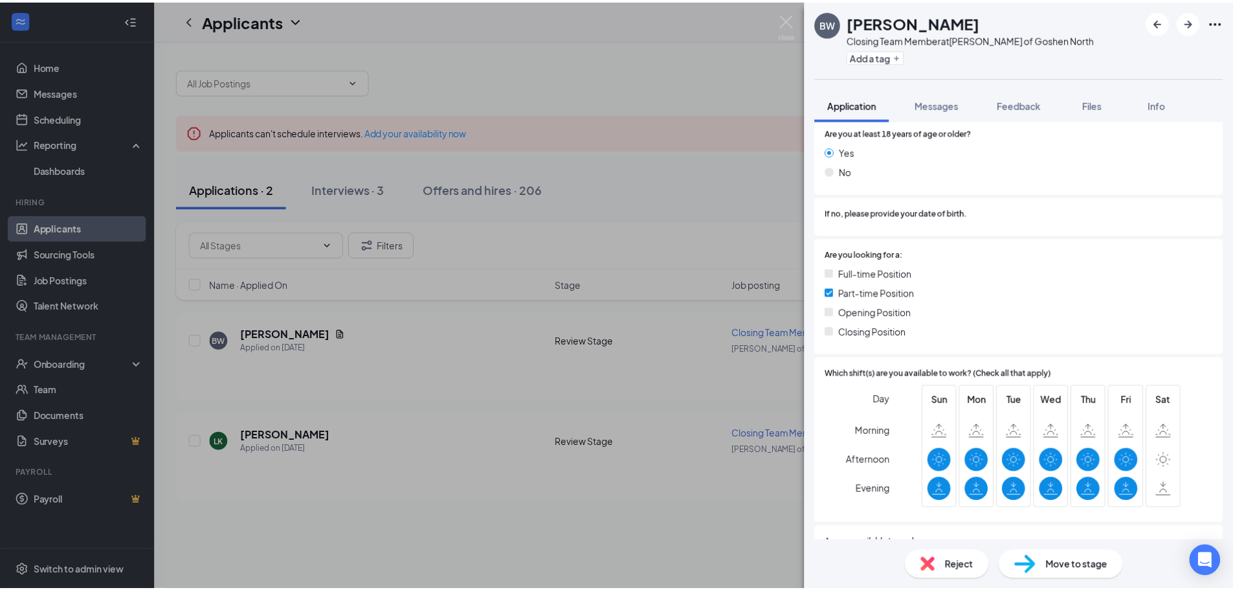
scroll to position [259, 0]
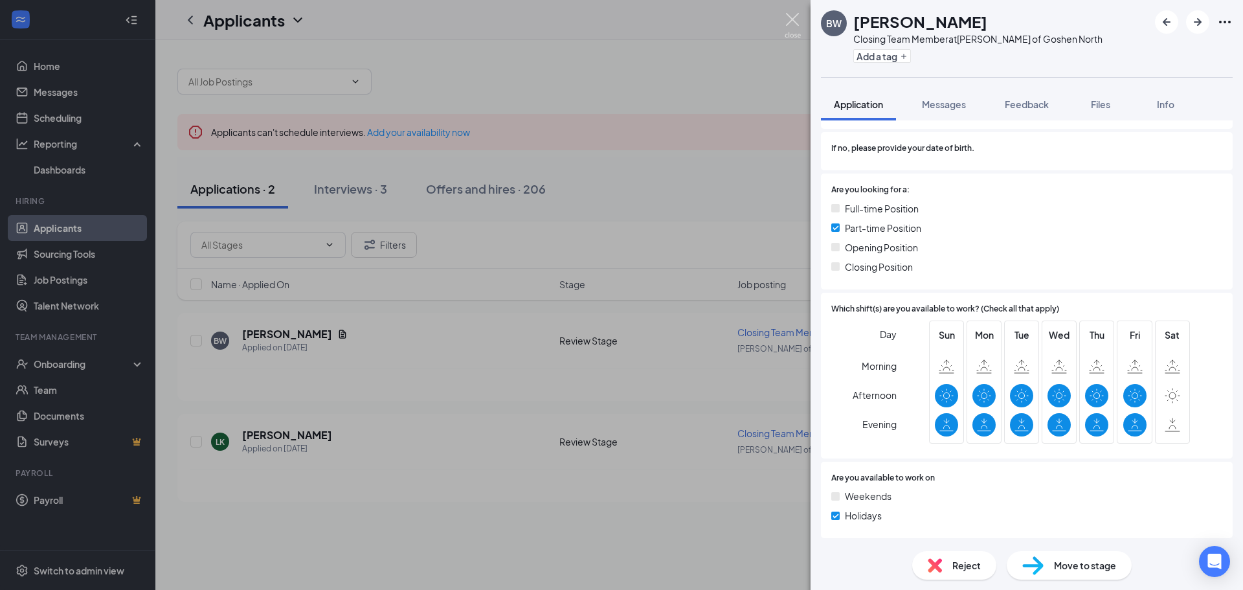
click at [796, 15] on img at bounding box center [793, 25] width 16 height 25
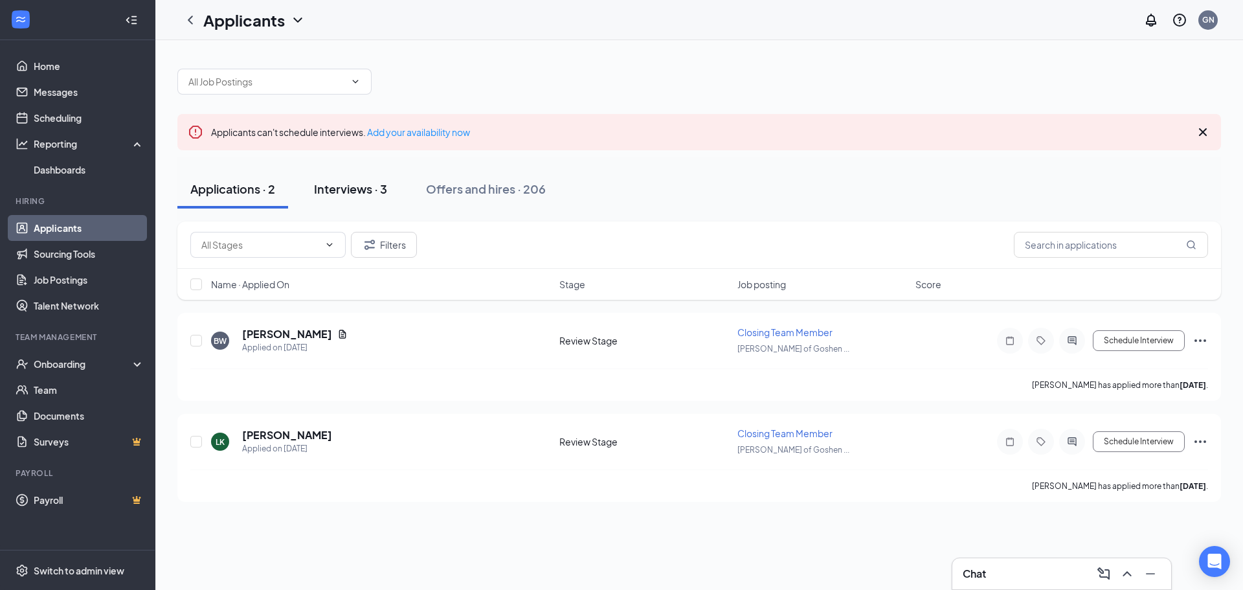
drag, startPoint x: 349, startPoint y: 183, endPoint x: 355, endPoint y: 176, distance: 9.2
click at [349, 183] on div "Interviews · 3" at bounding box center [350, 189] width 73 height 16
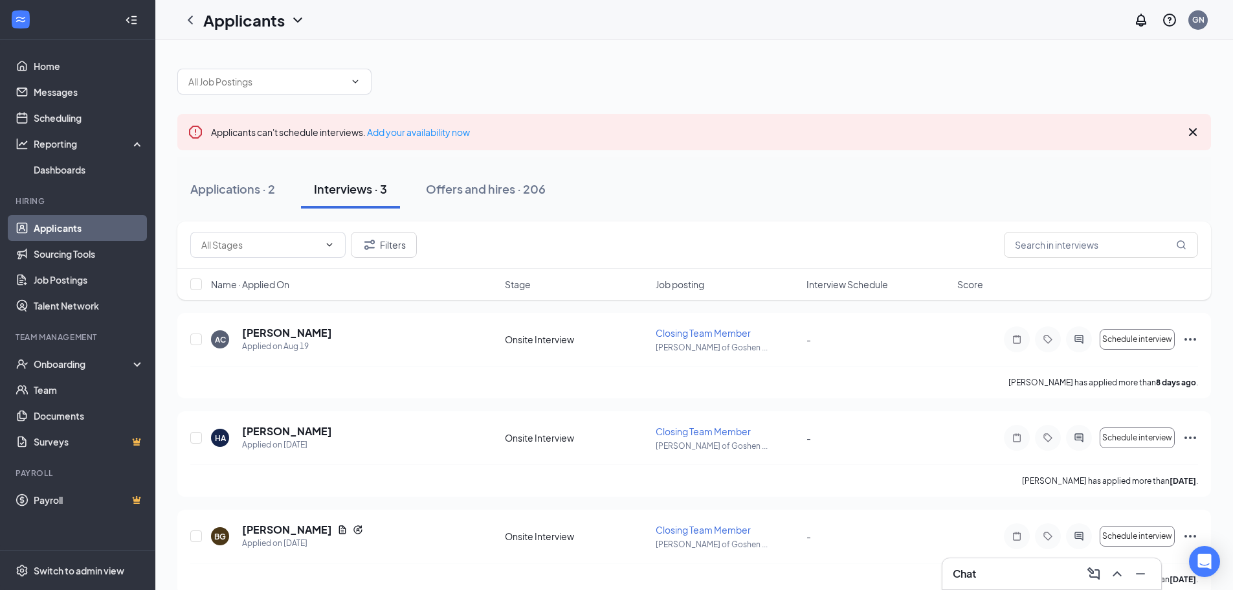
scroll to position [21, 0]
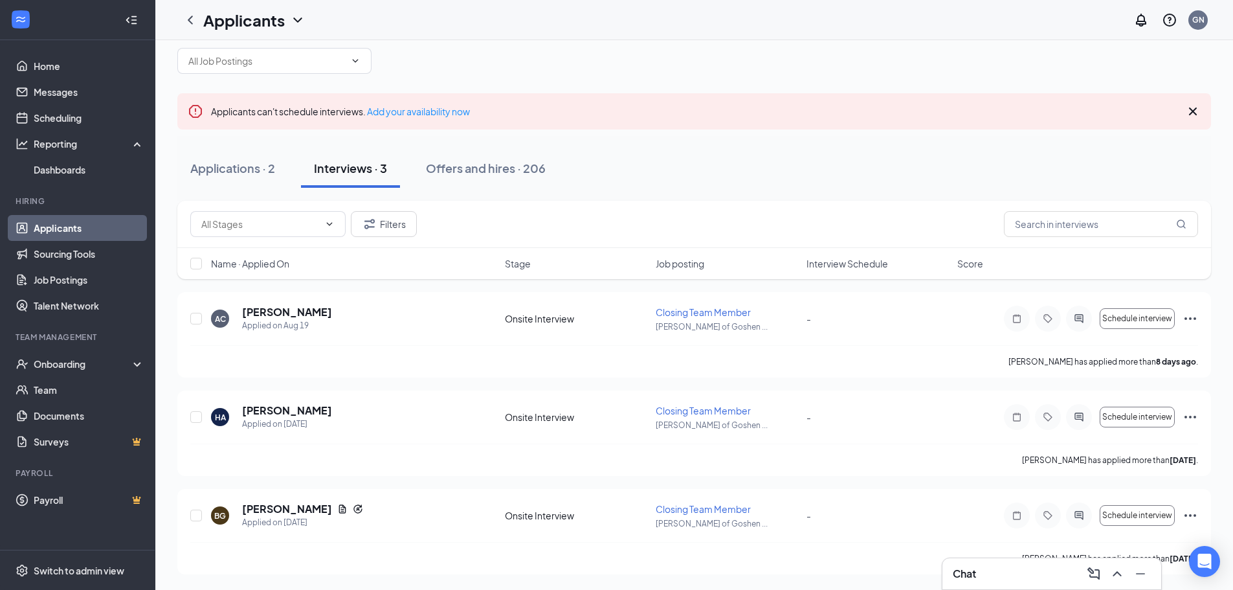
click at [1015, 579] on div "Chat" at bounding box center [1052, 573] width 198 height 21
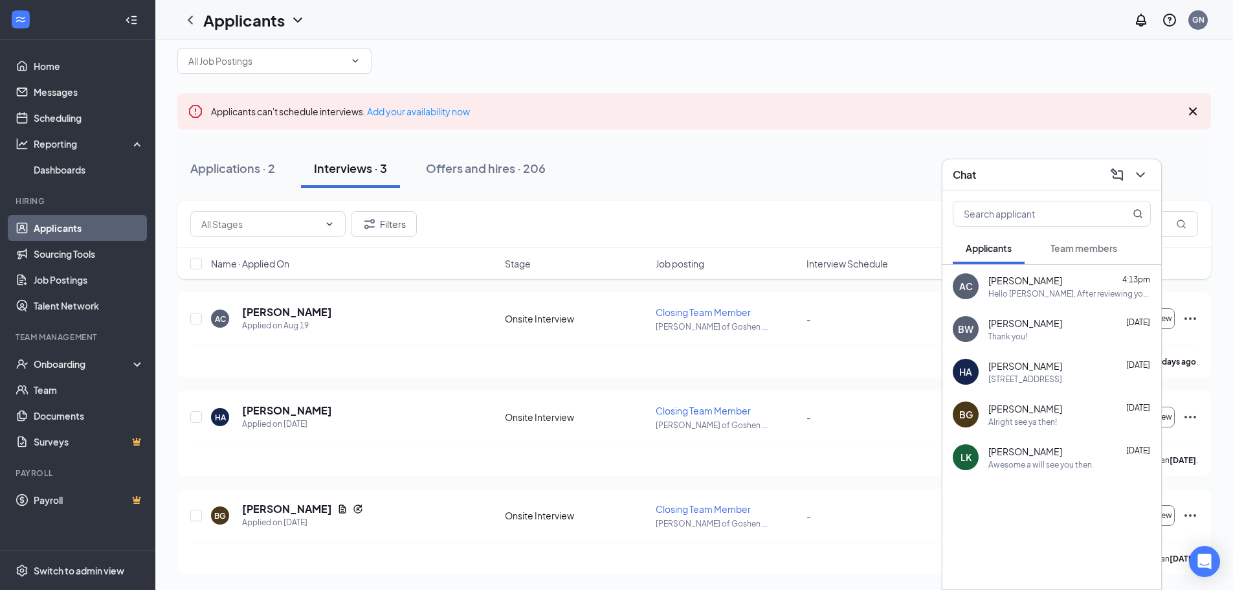
click at [1061, 466] on div "Awesome a will see you then." at bounding box center [1042, 464] width 106 height 11
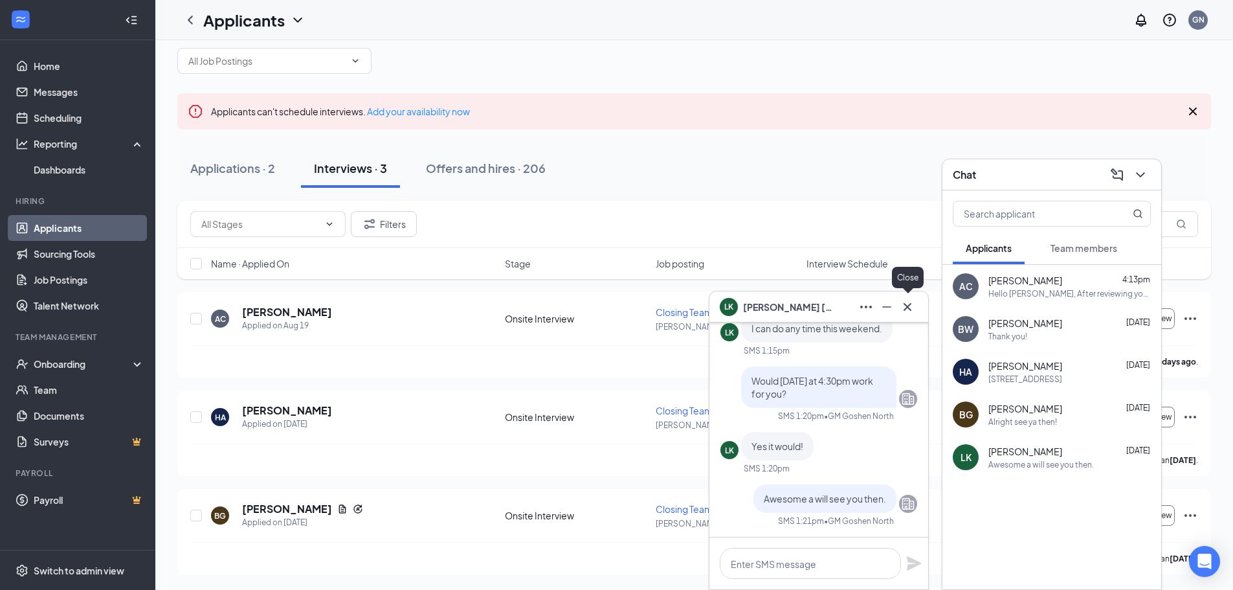
click at [911, 312] on icon "Cross" at bounding box center [908, 307] width 16 height 16
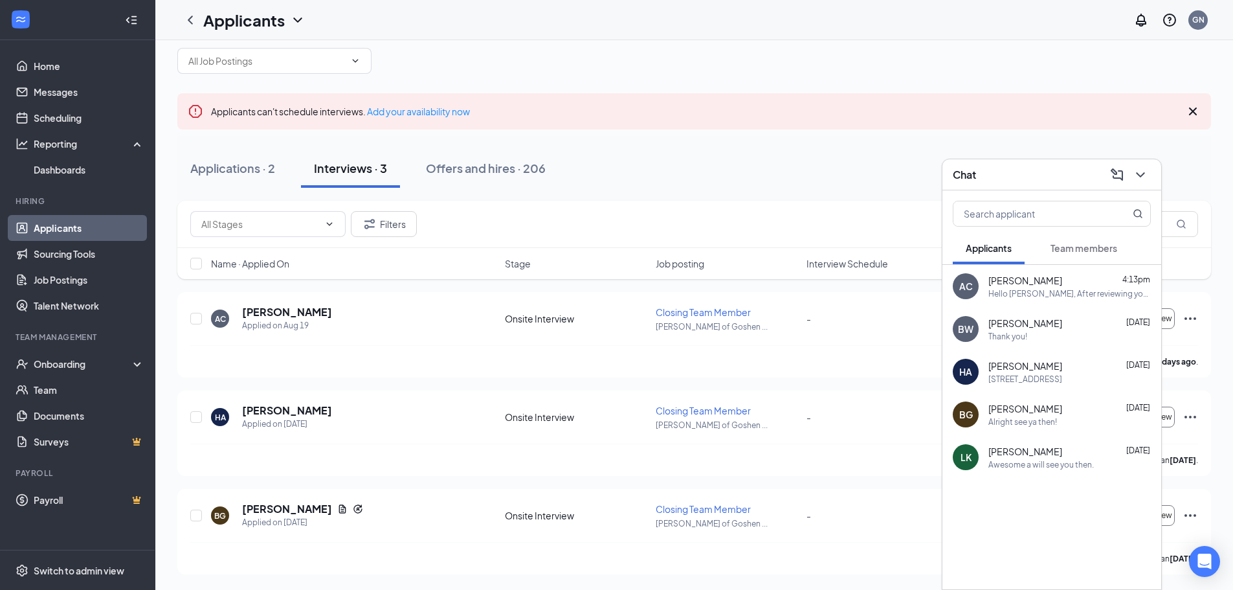
click at [1018, 365] on span "[PERSON_NAME]" at bounding box center [1026, 365] width 74 height 13
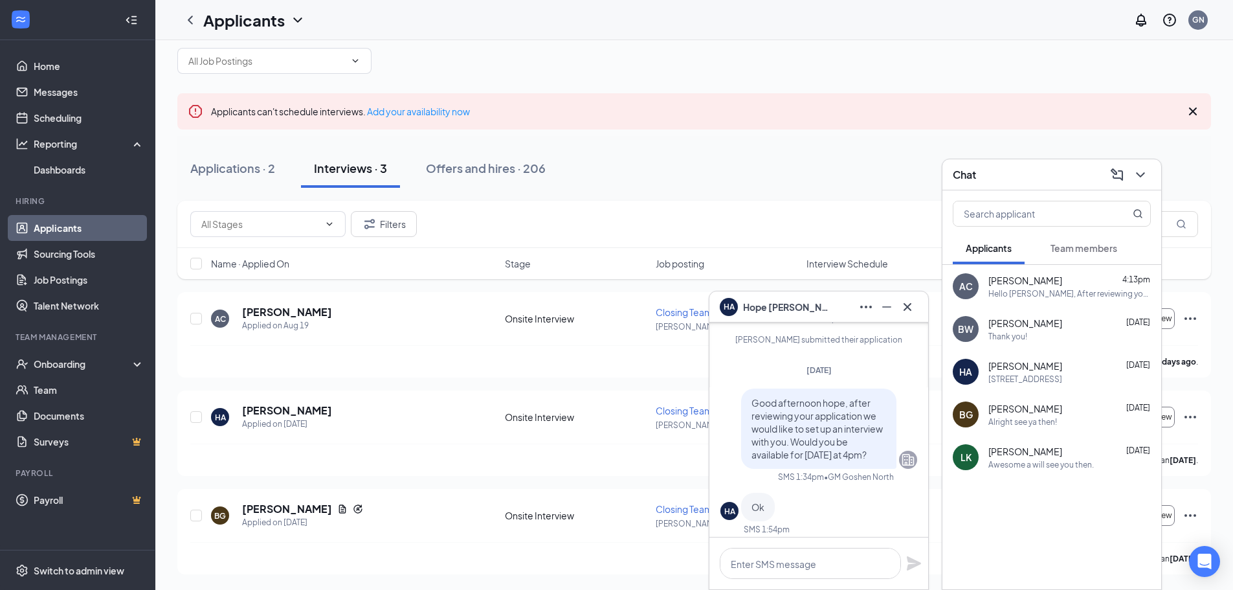
scroll to position [-194, 0]
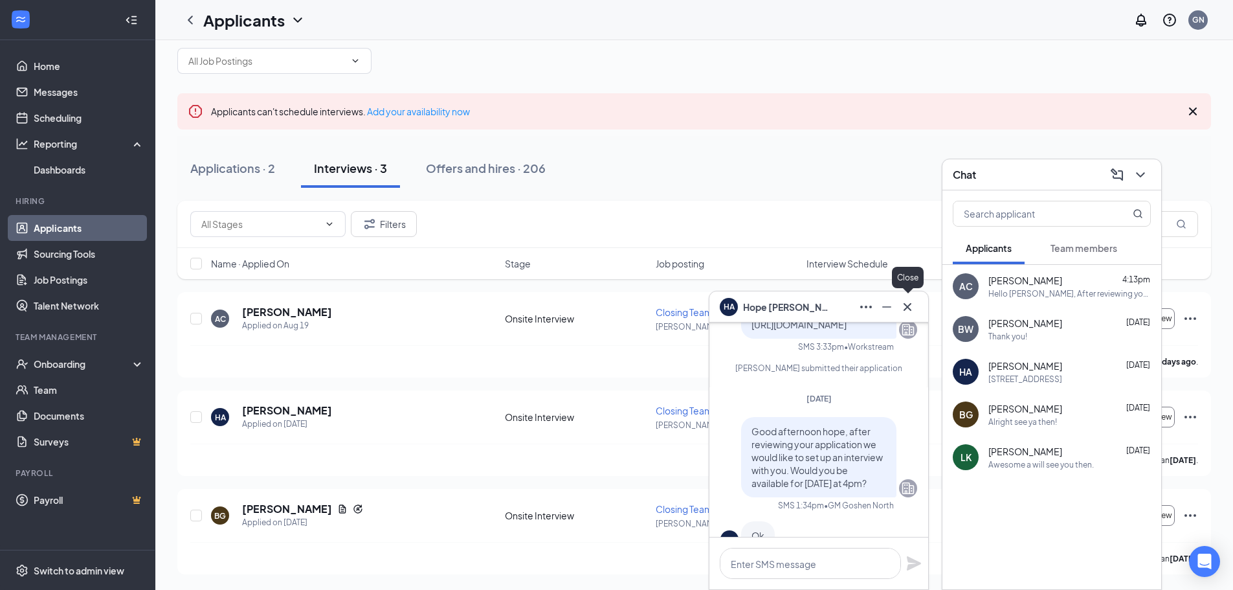
click at [907, 302] on icon "Cross" at bounding box center [908, 307] width 16 height 16
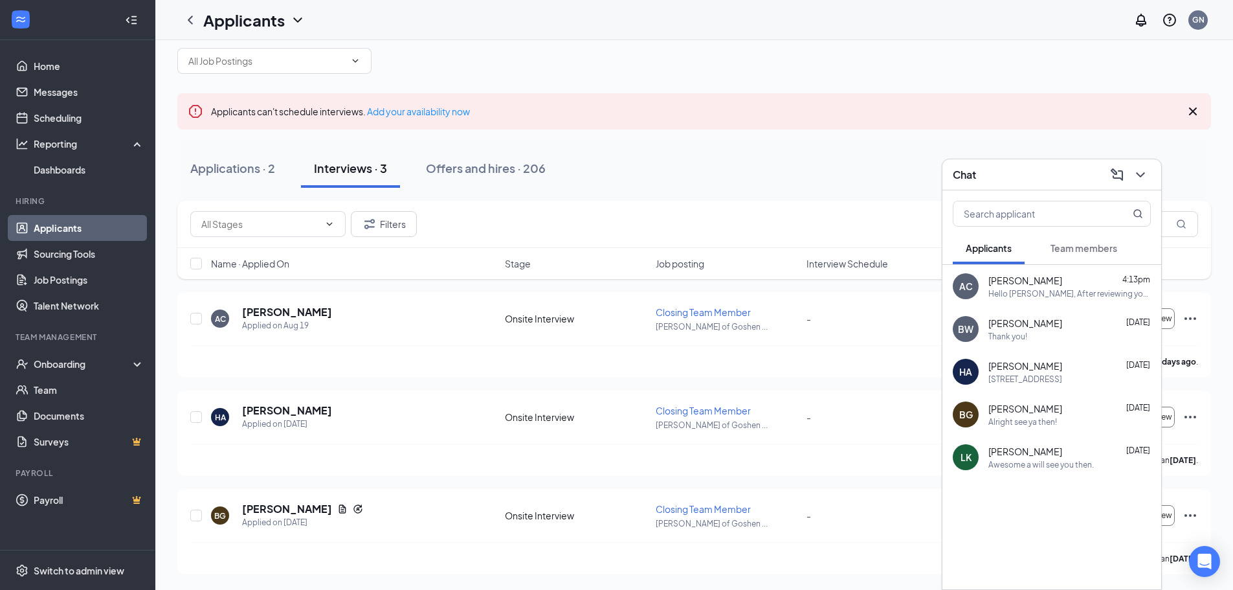
click at [1056, 285] on span "[PERSON_NAME]" at bounding box center [1026, 280] width 74 height 13
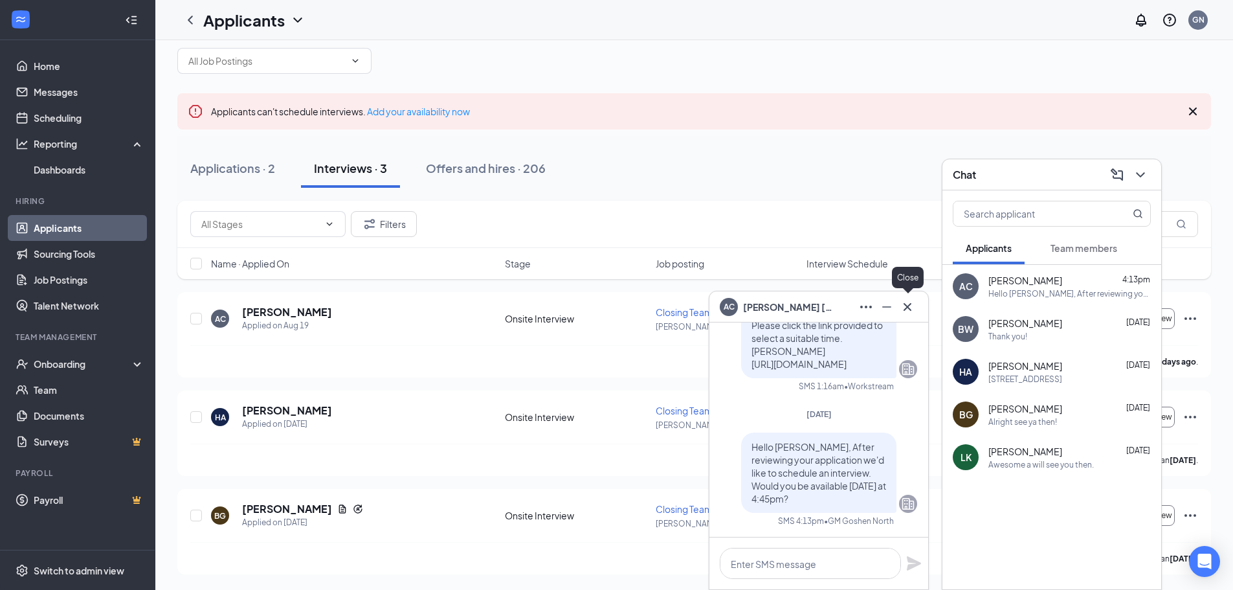
click at [914, 308] on icon "Cross" at bounding box center [908, 307] width 16 height 16
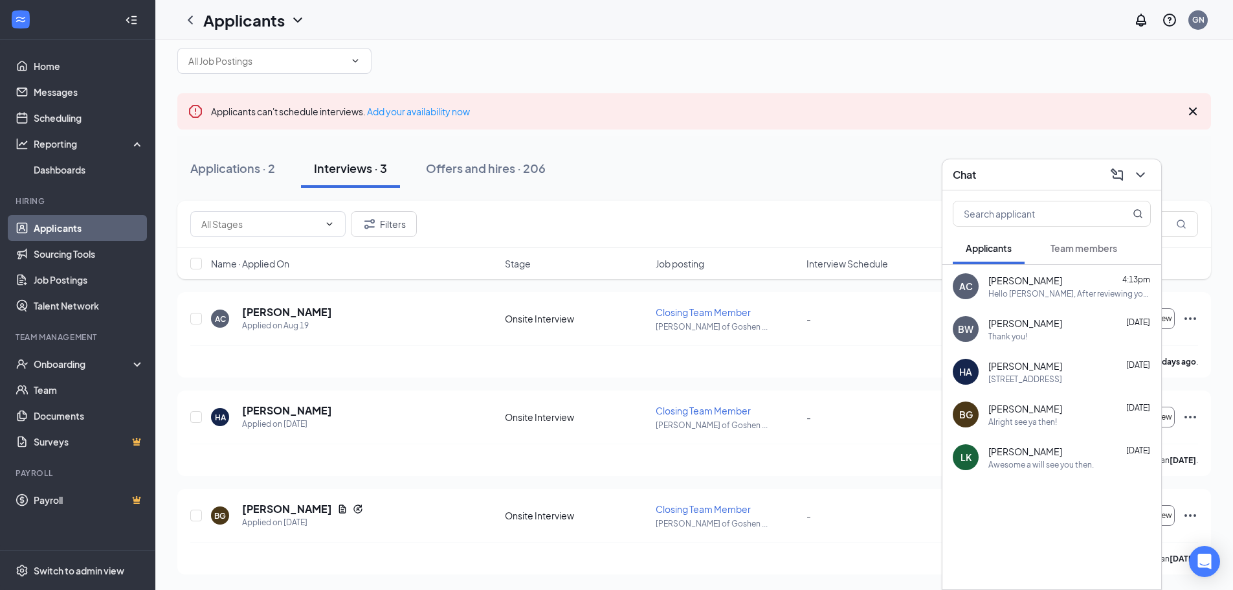
click at [1022, 376] on div "[STREET_ADDRESS]" at bounding box center [1026, 379] width 74 height 11
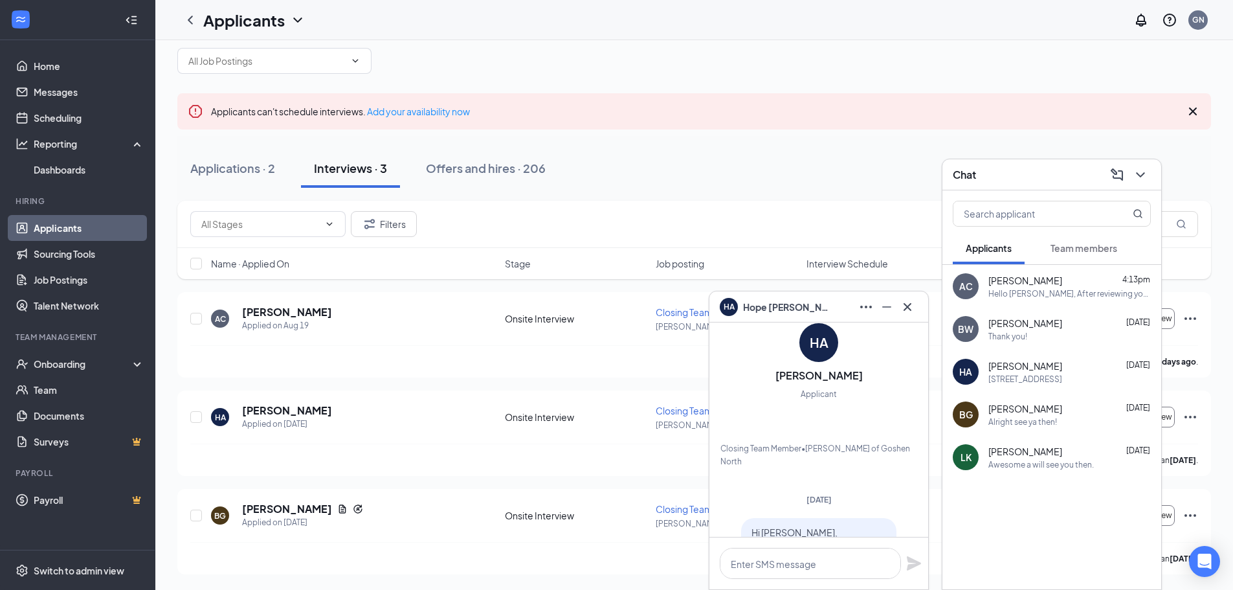
scroll to position [-529, 0]
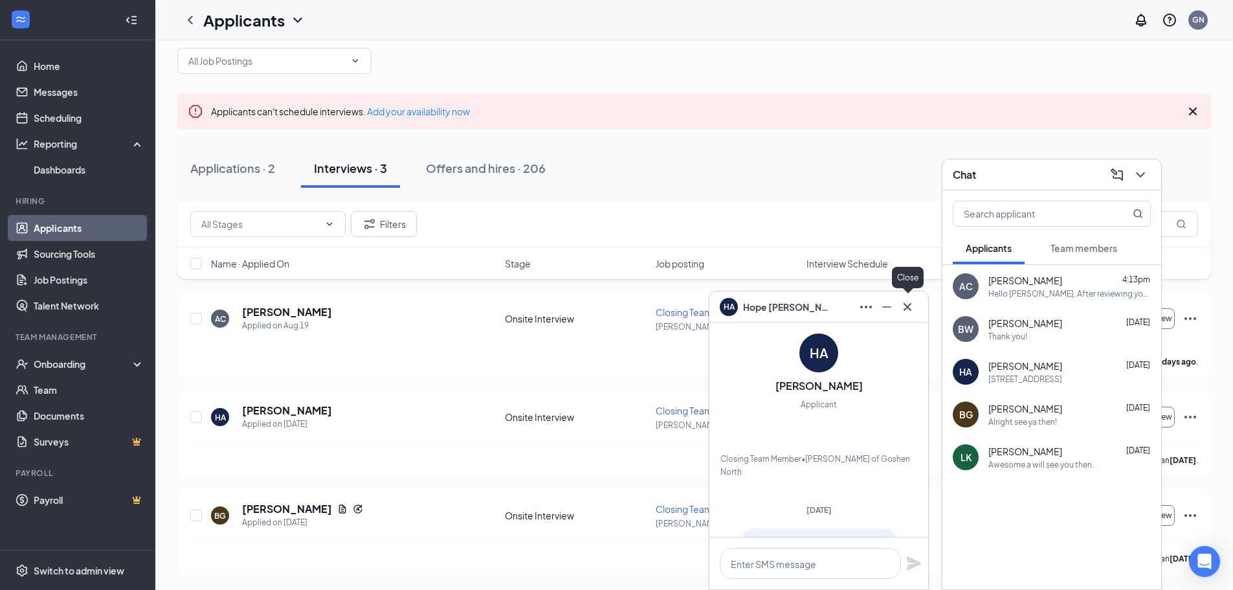
click at [913, 313] on icon "Cross" at bounding box center [908, 307] width 16 height 16
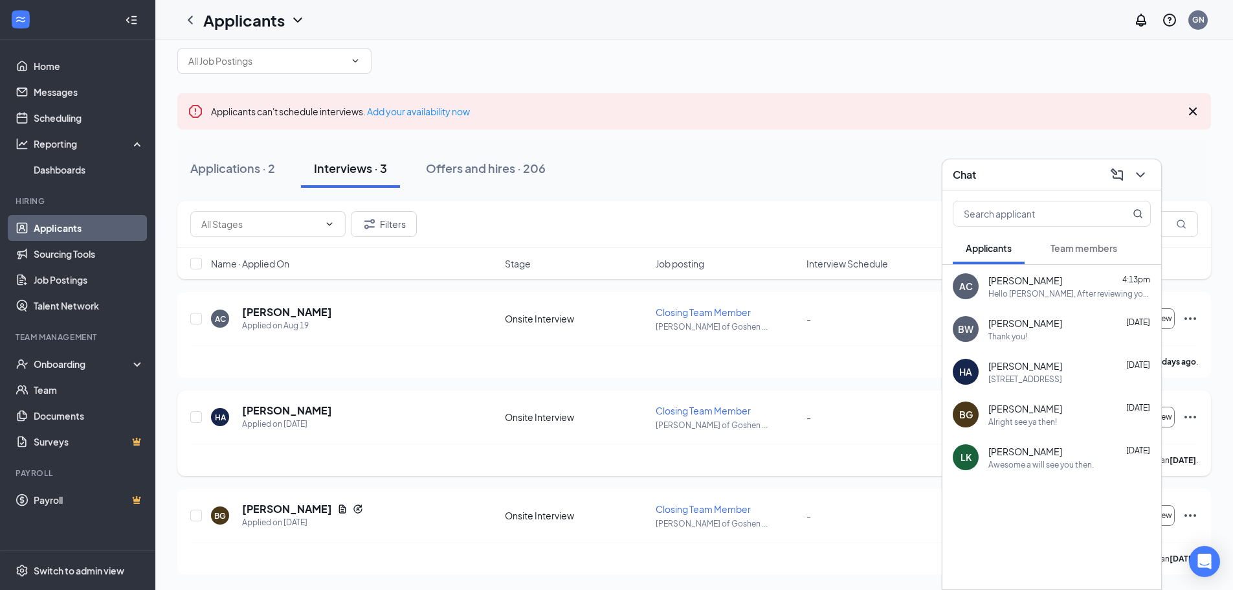
scroll to position [0, 0]
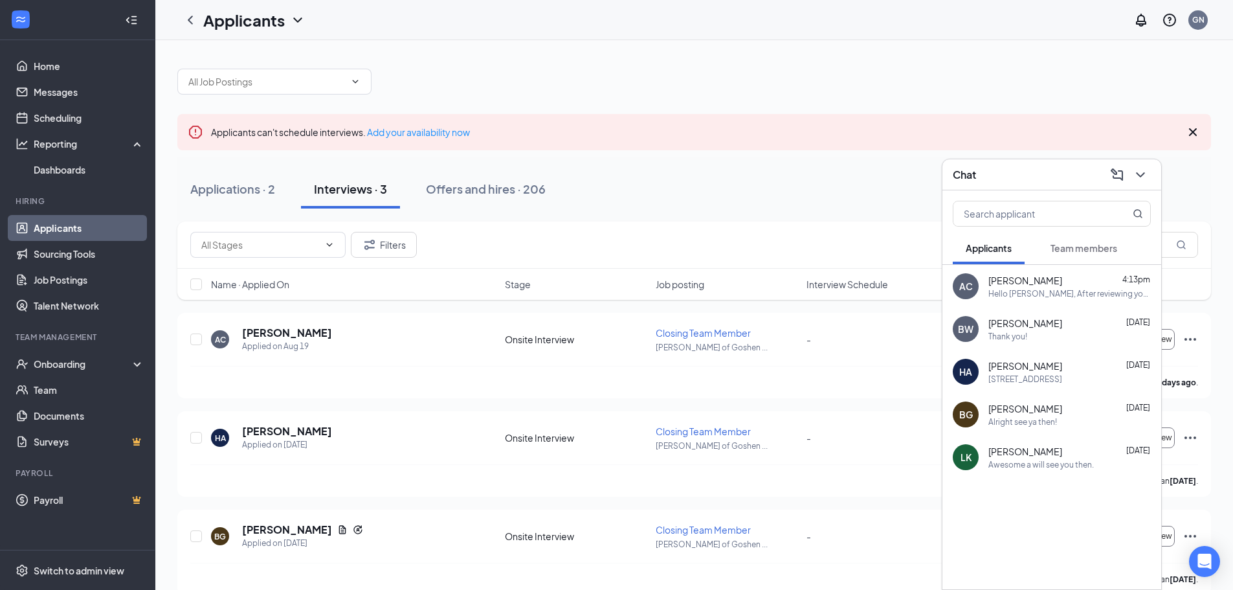
click at [1102, 249] on span "Team members" at bounding box center [1084, 248] width 67 height 12
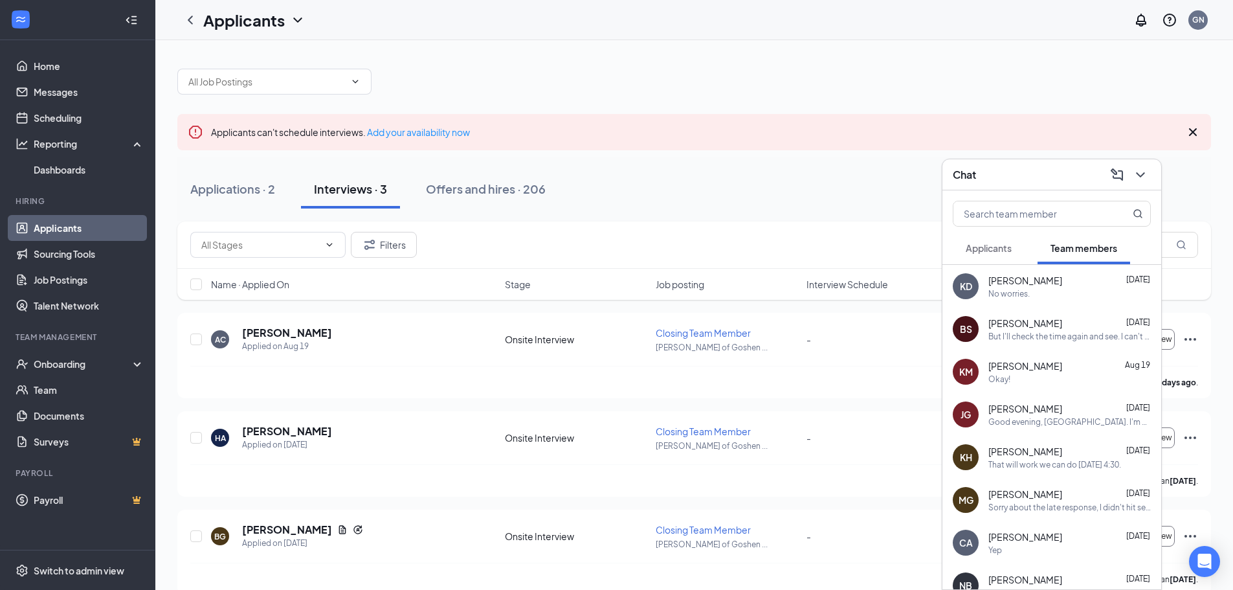
click at [1075, 381] on div "Okay!" at bounding box center [1070, 379] width 163 height 11
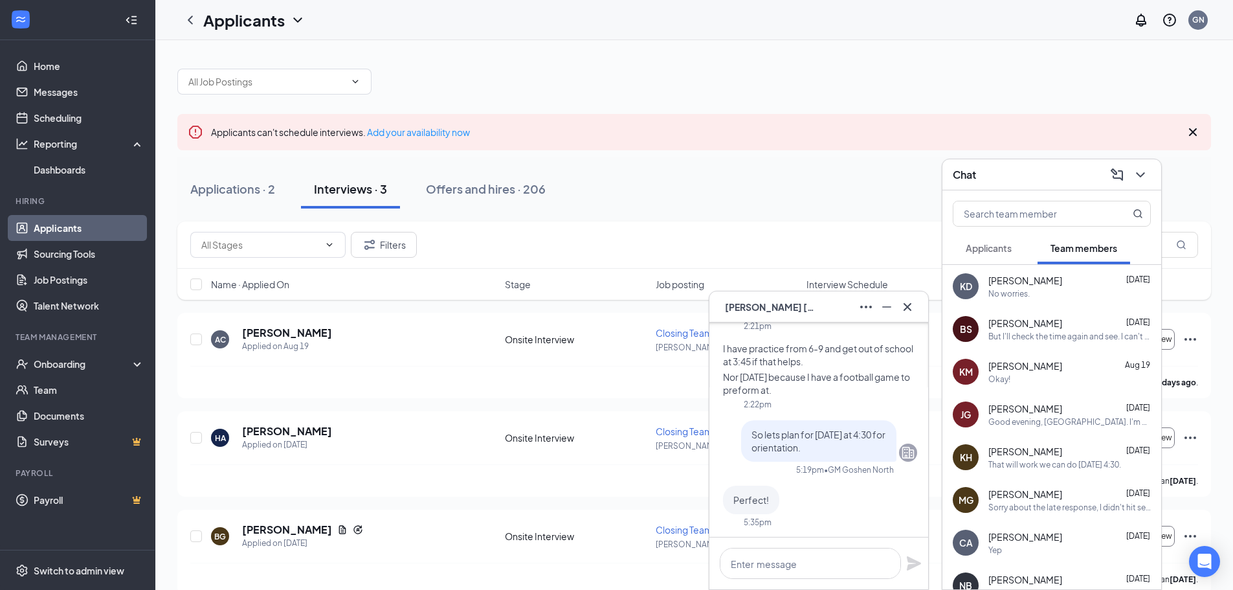
scroll to position [-194, 0]
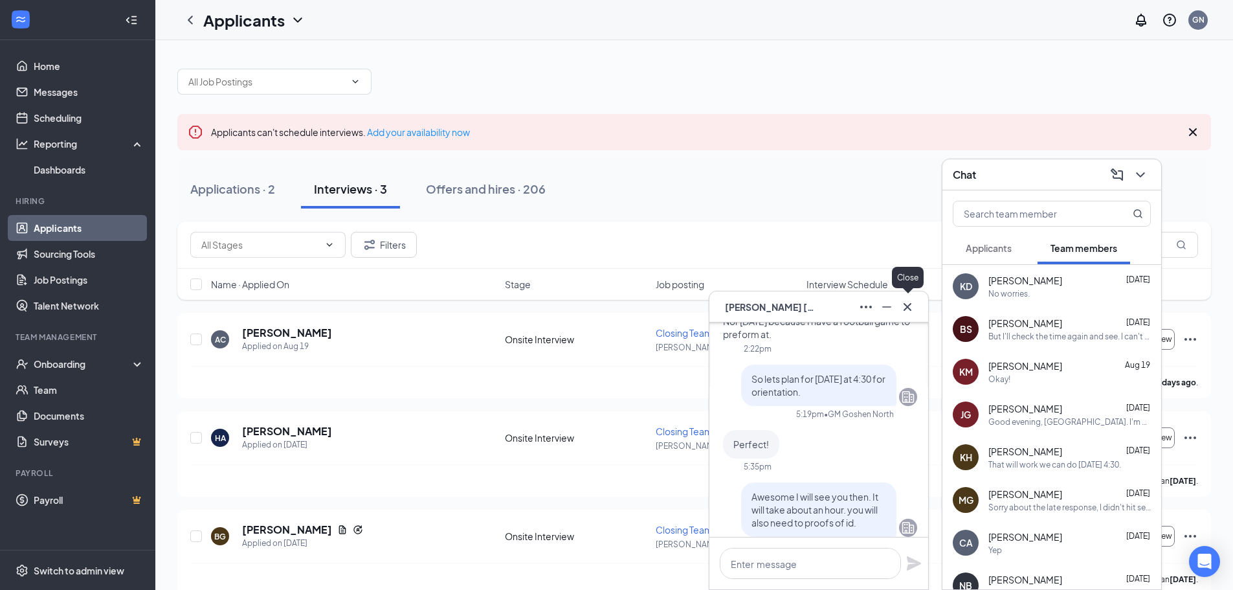
click at [906, 304] on icon "Cross" at bounding box center [908, 307] width 16 height 16
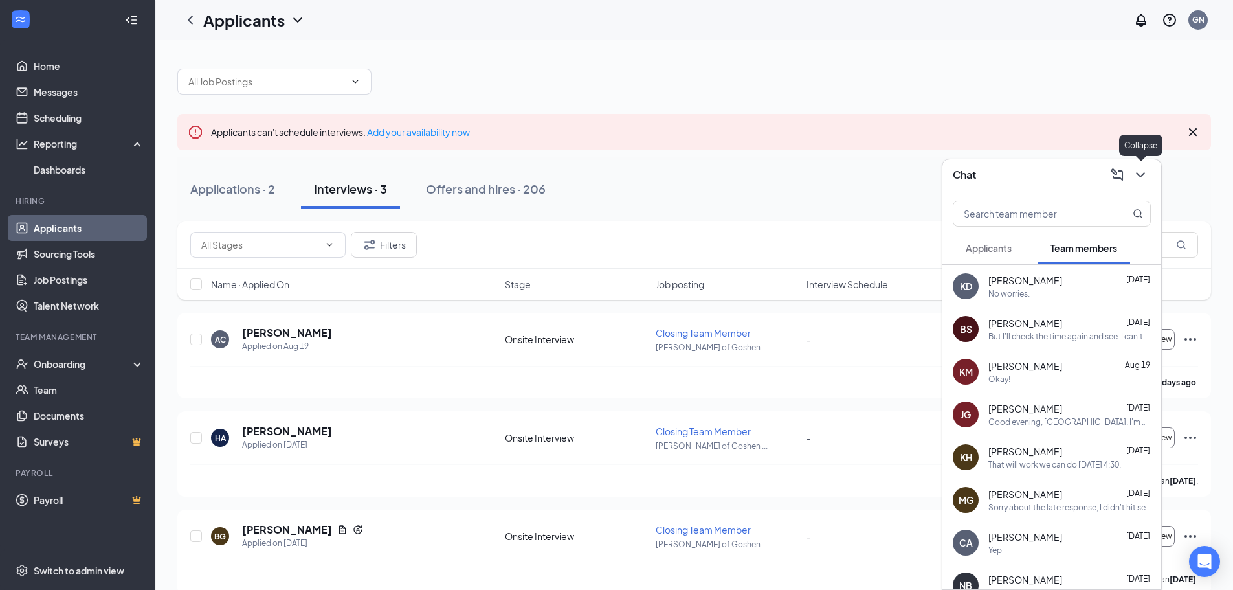
click at [1139, 173] on icon "ChevronDown" at bounding box center [1141, 175] width 16 height 16
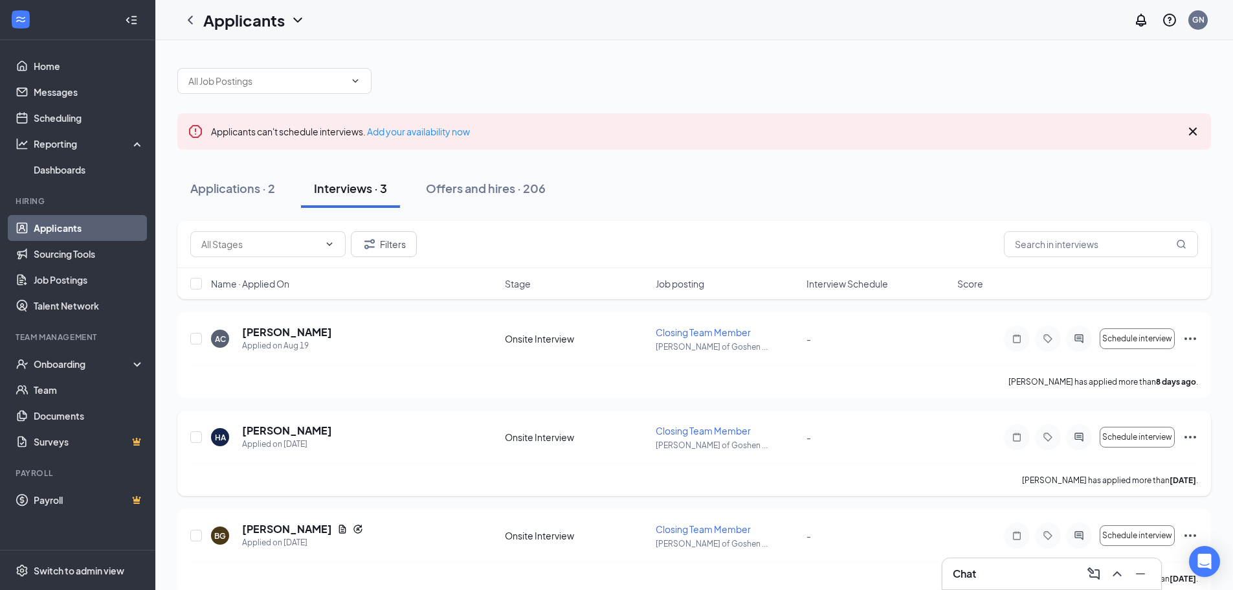
scroll to position [21, 0]
